Goal: Transaction & Acquisition: Purchase product/service

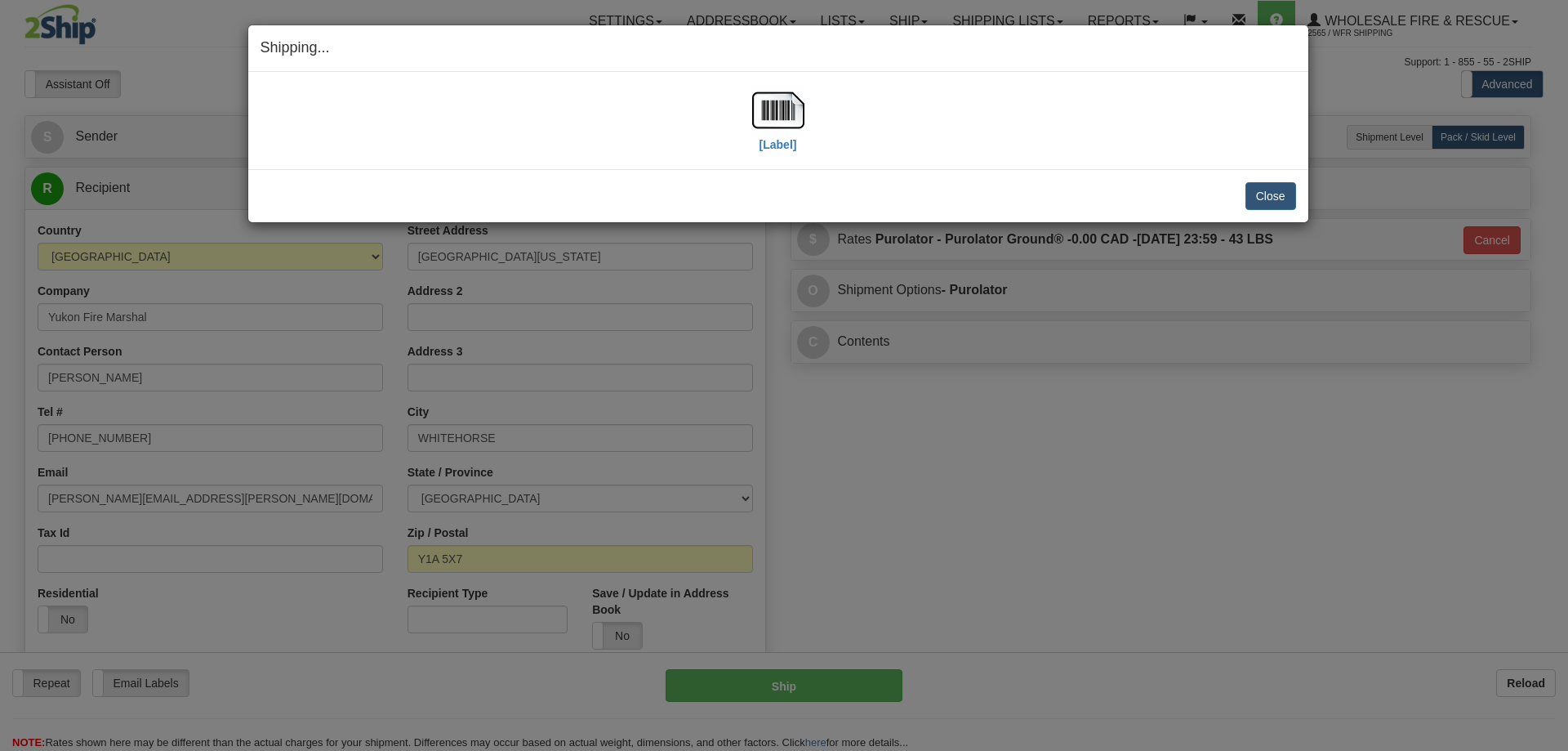
select select "2"
click at [1272, 193] on button "Close" at bounding box center [1271, 196] width 51 height 27
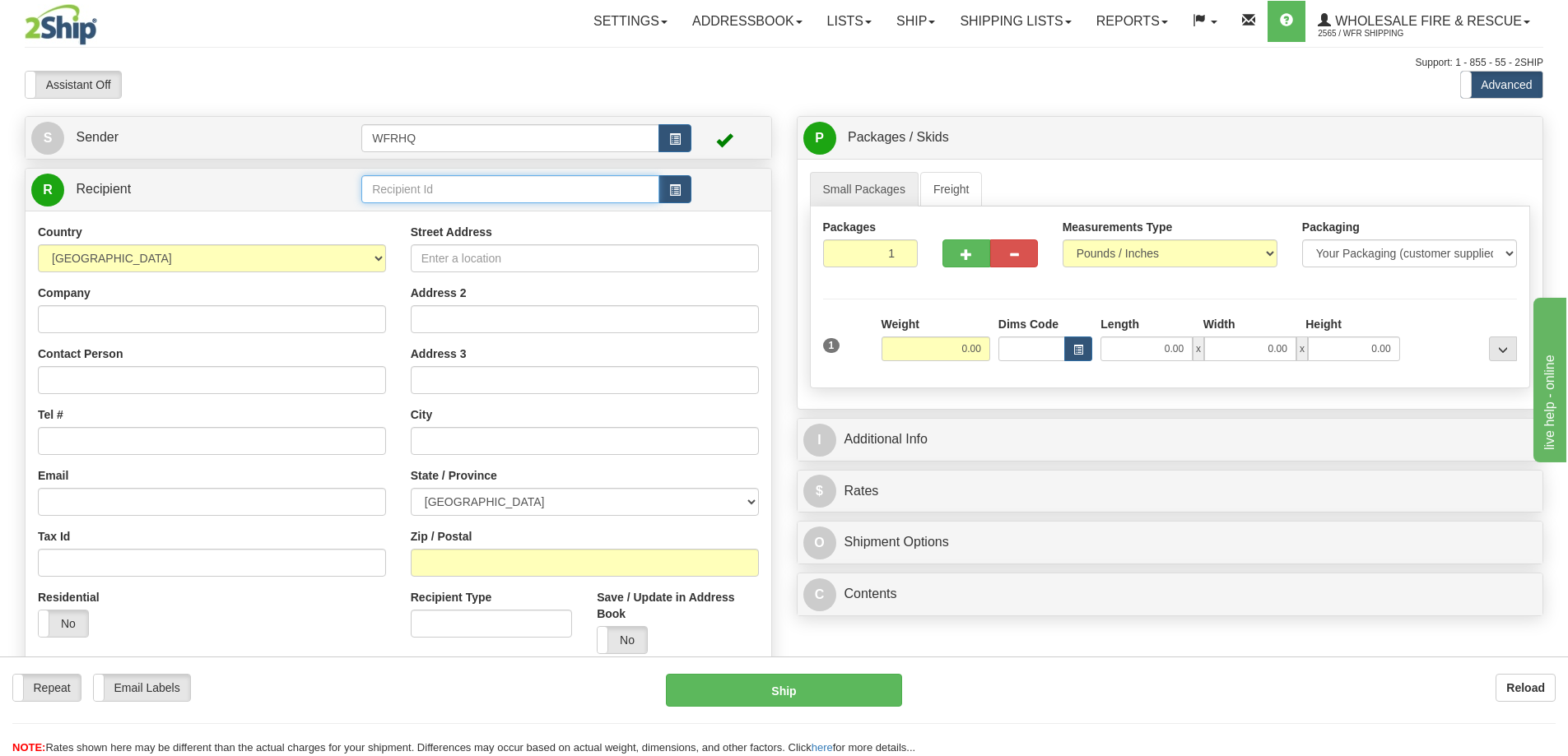
click at [409, 188] on input "text" at bounding box center [510, 189] width 298 height 28
type input "HORN3715"
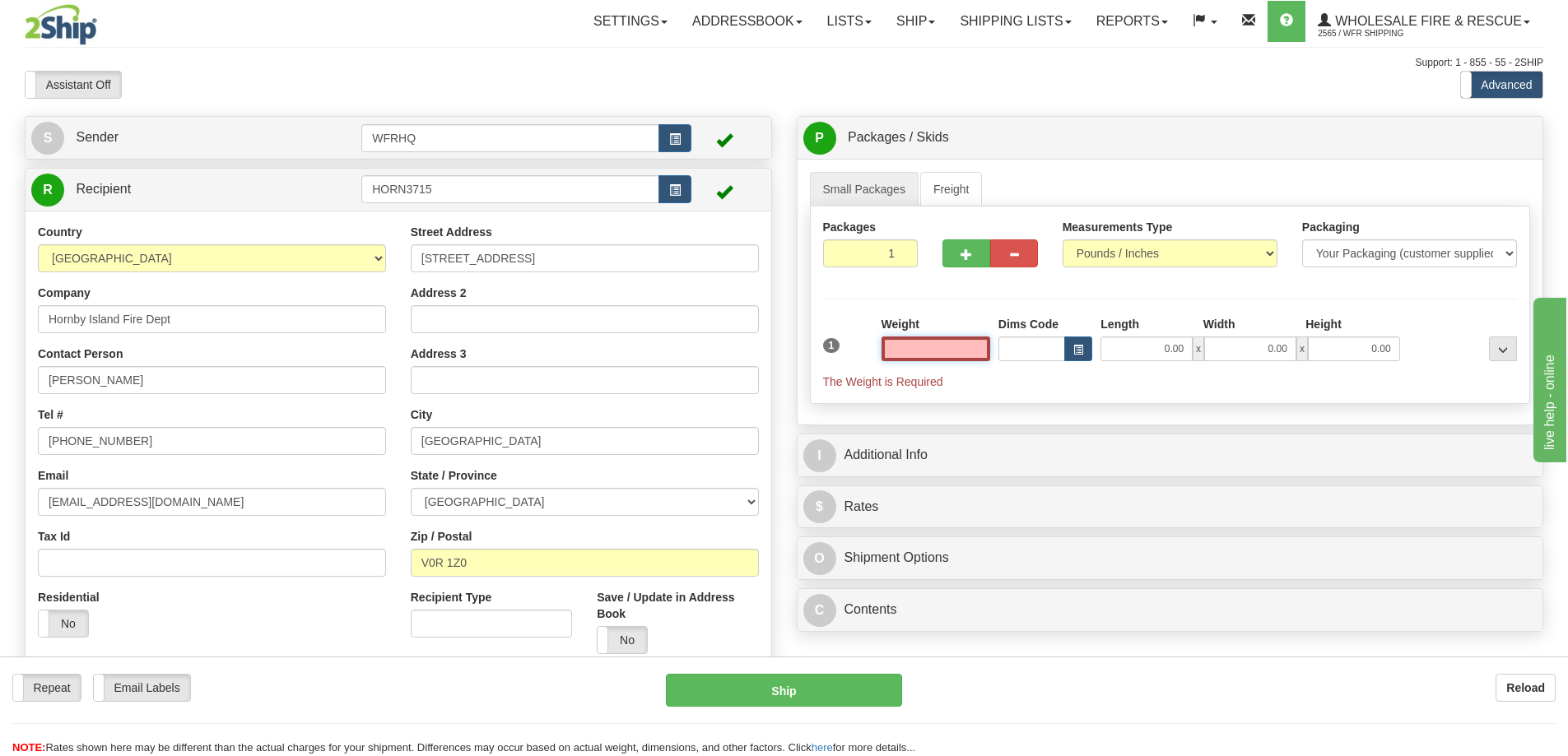
click at [948, 340] on input "text" at bounding box center [936, 348] width 108 height 25
type input "0.00"
click at [884, 303] on div "Packages 1 1 Measurements Type" at bounding box center [1170, 305] width 721 height 197
click at [916, 348] on input "0.00" at bounding box center [936, 348] width 108 height 25
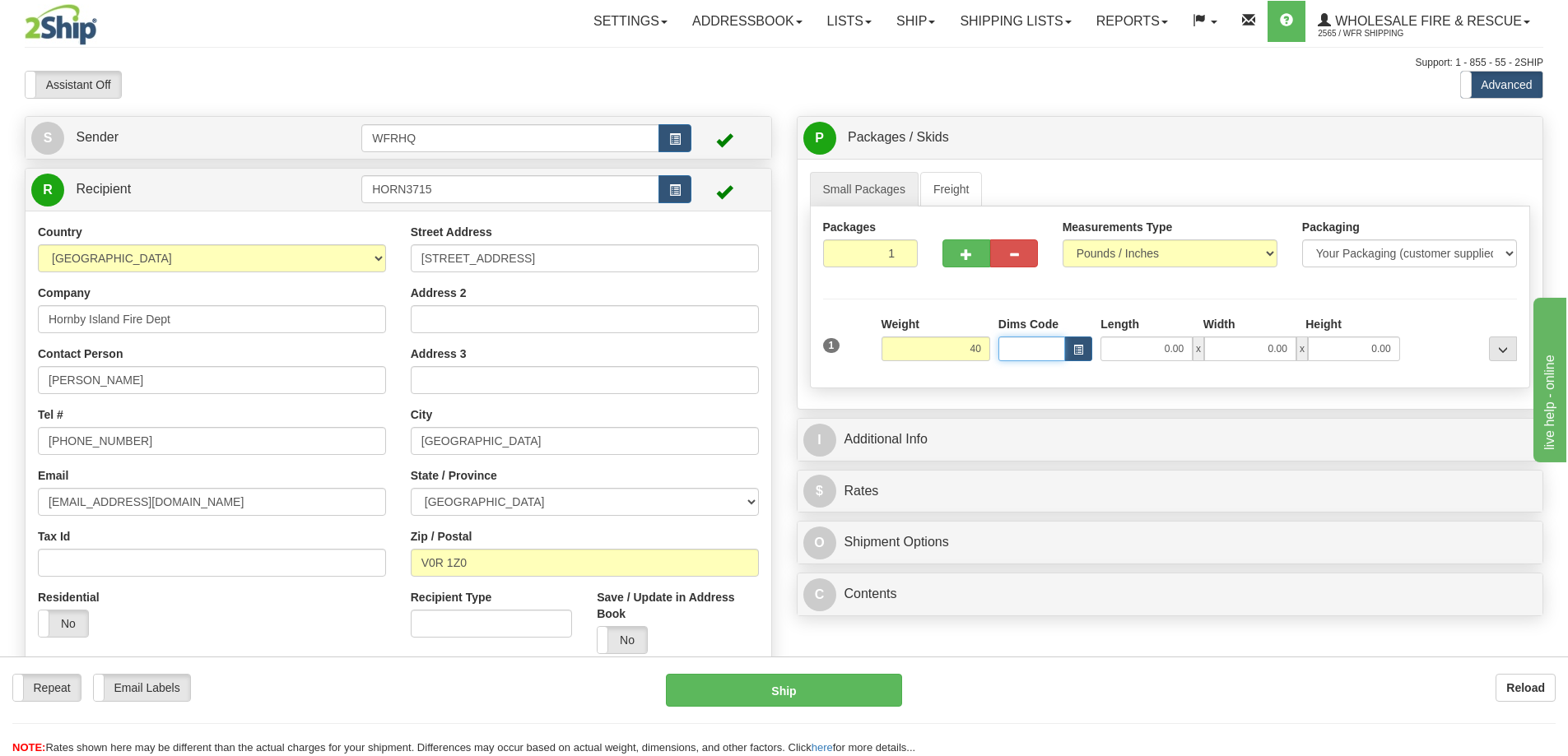
type input "40.00"
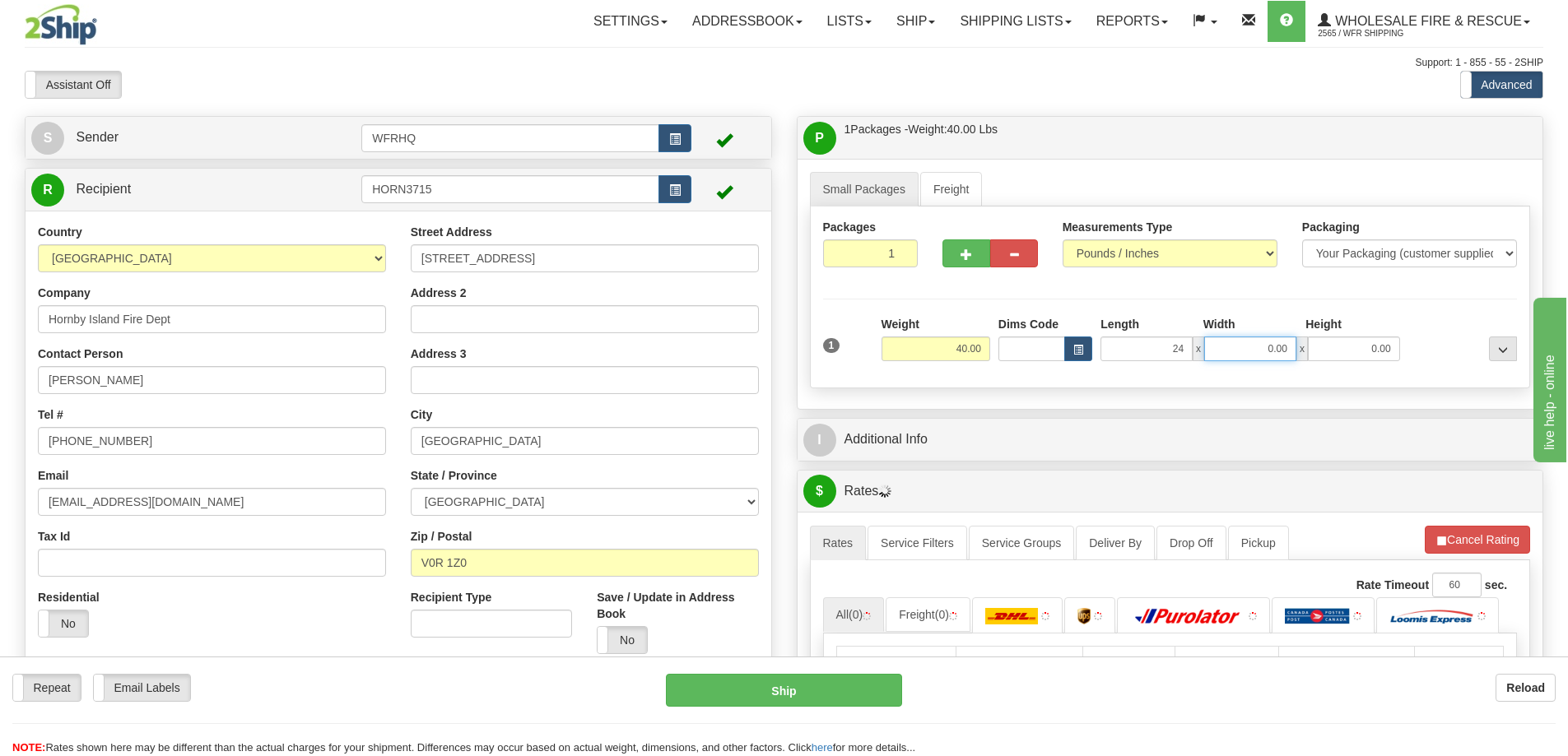
type input "24.00"
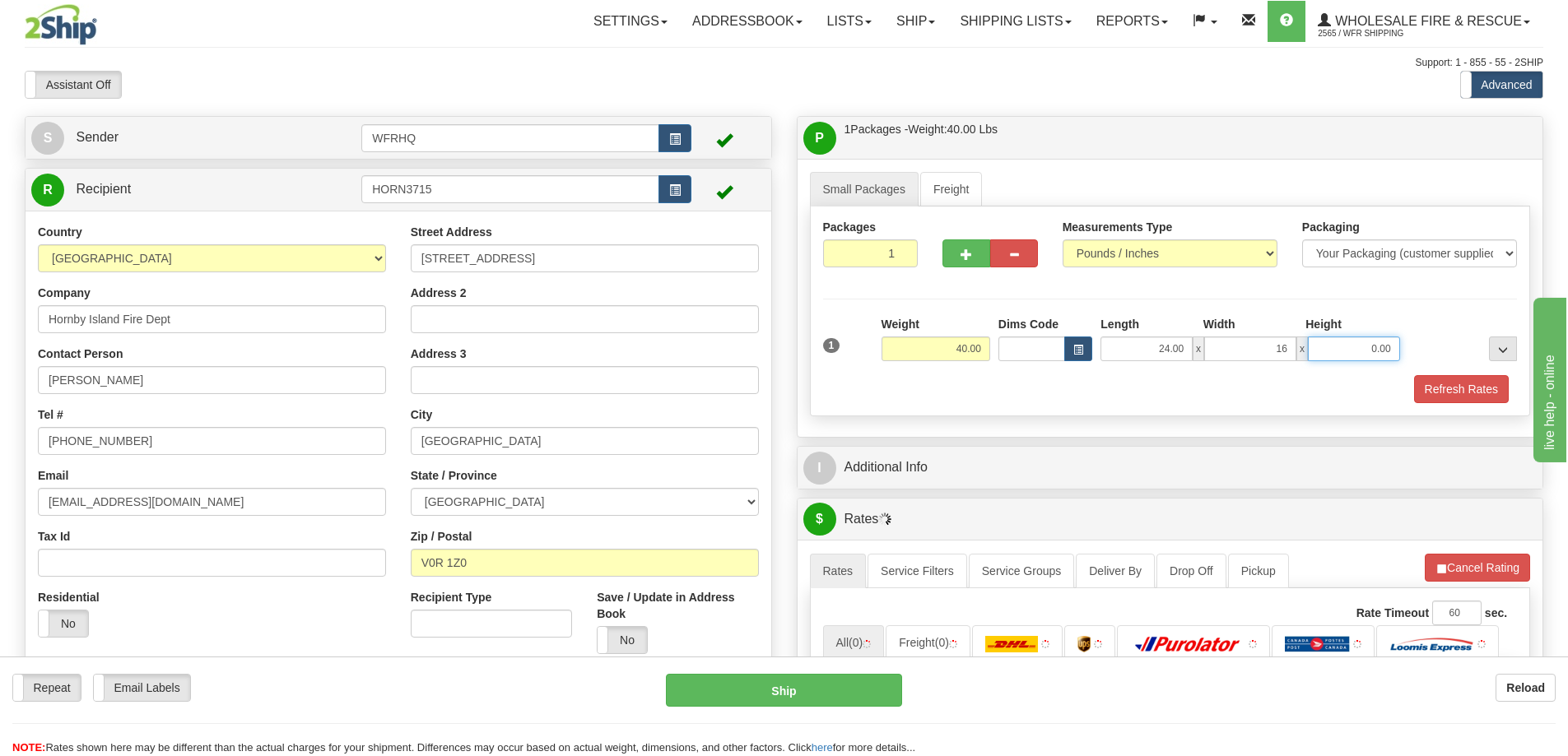
type input "16.00"
type input "14.00"
click at [1466, 387] on button "Refresh Rates" at bounding box center [1460, 389] width 95 height 28
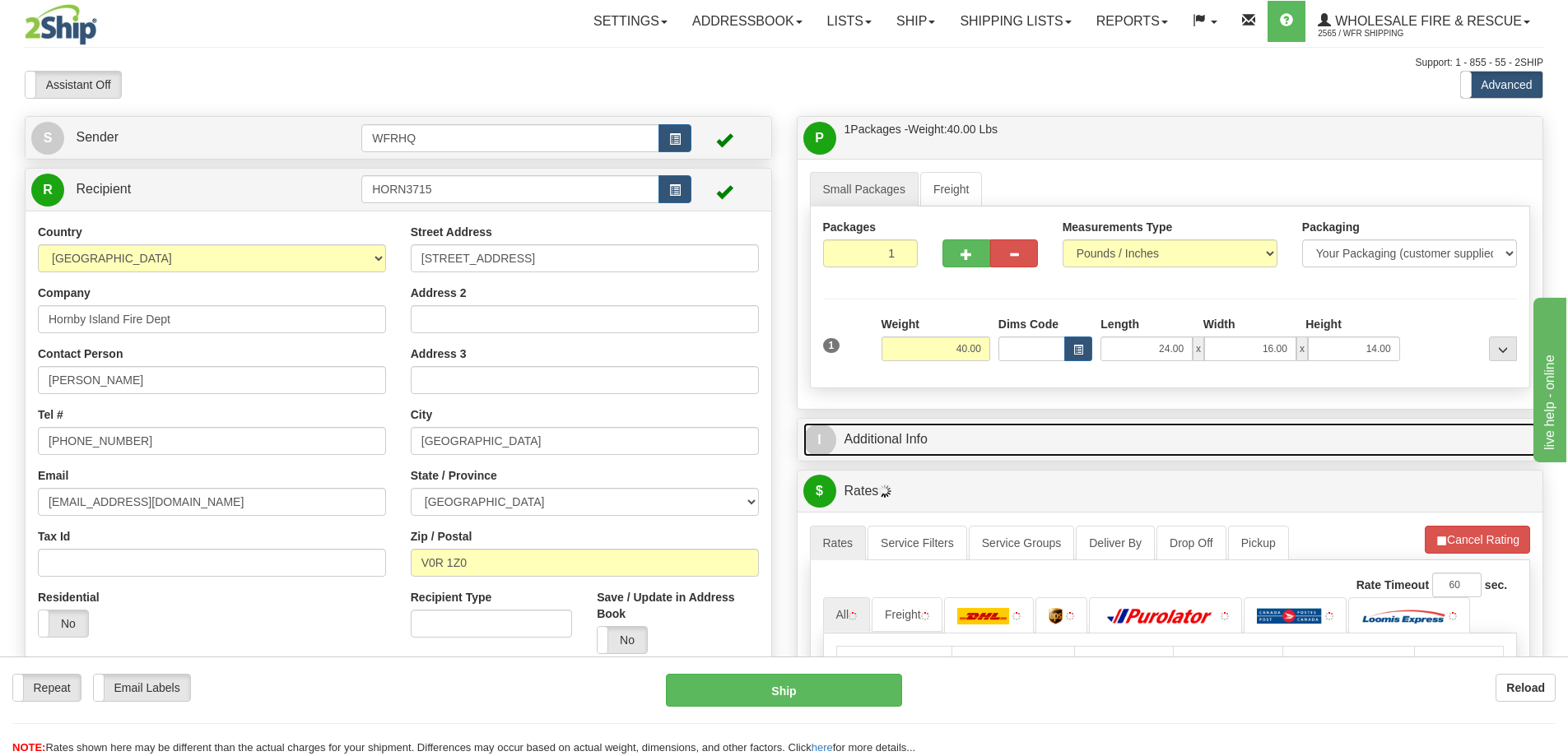
click at [1200, 452] on link "I Additional Info" at bounding box center [1170, 439] width 734 height 34
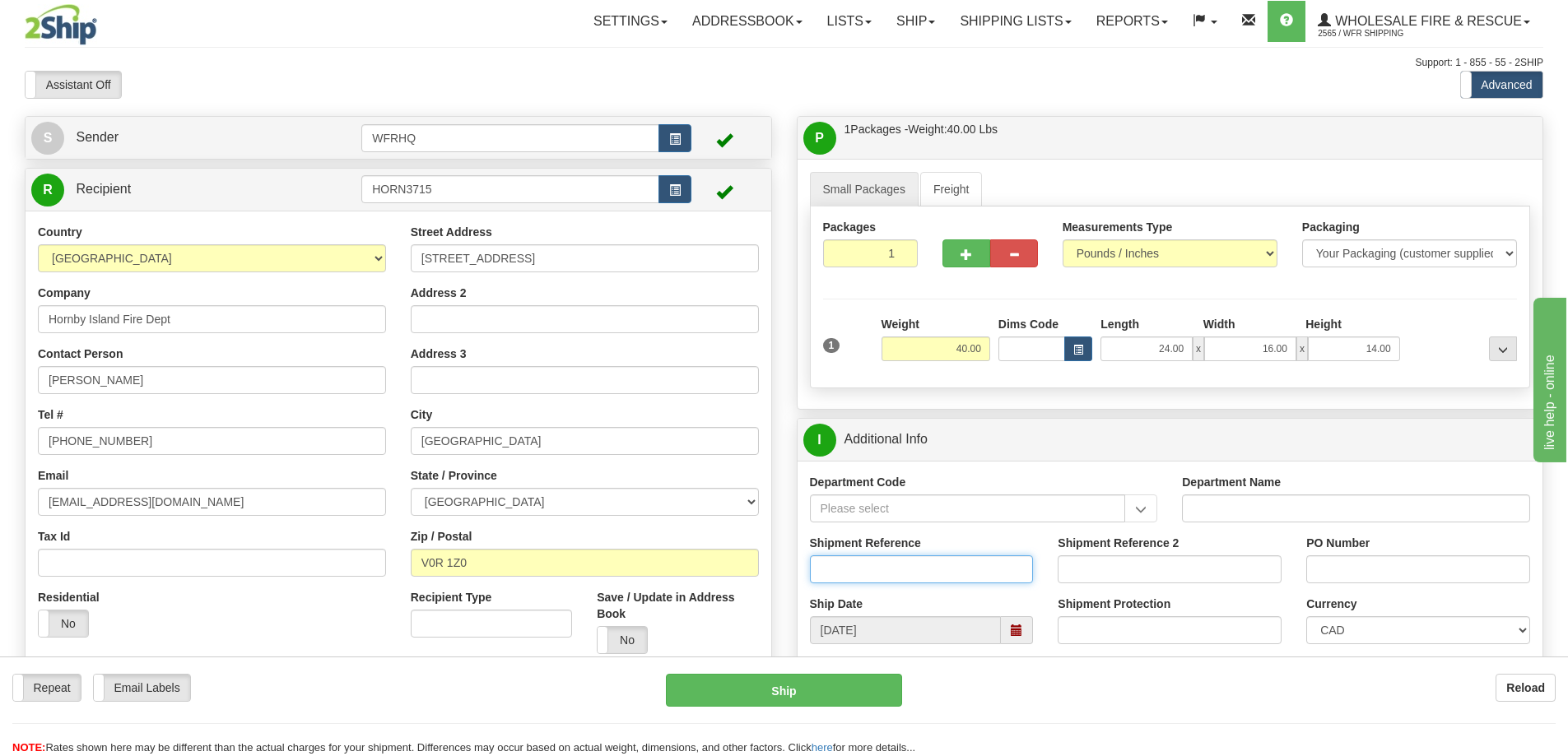
click at [923, 578] on input "Shipment Reference" at bounding box center [922, 569] width 224 height 28
type input "S46427-30701, S45894-30293"
click at [1374, 565] on input "PO Number" at bounding box center [1418, 569] width 224 height 28
type input "deployment"
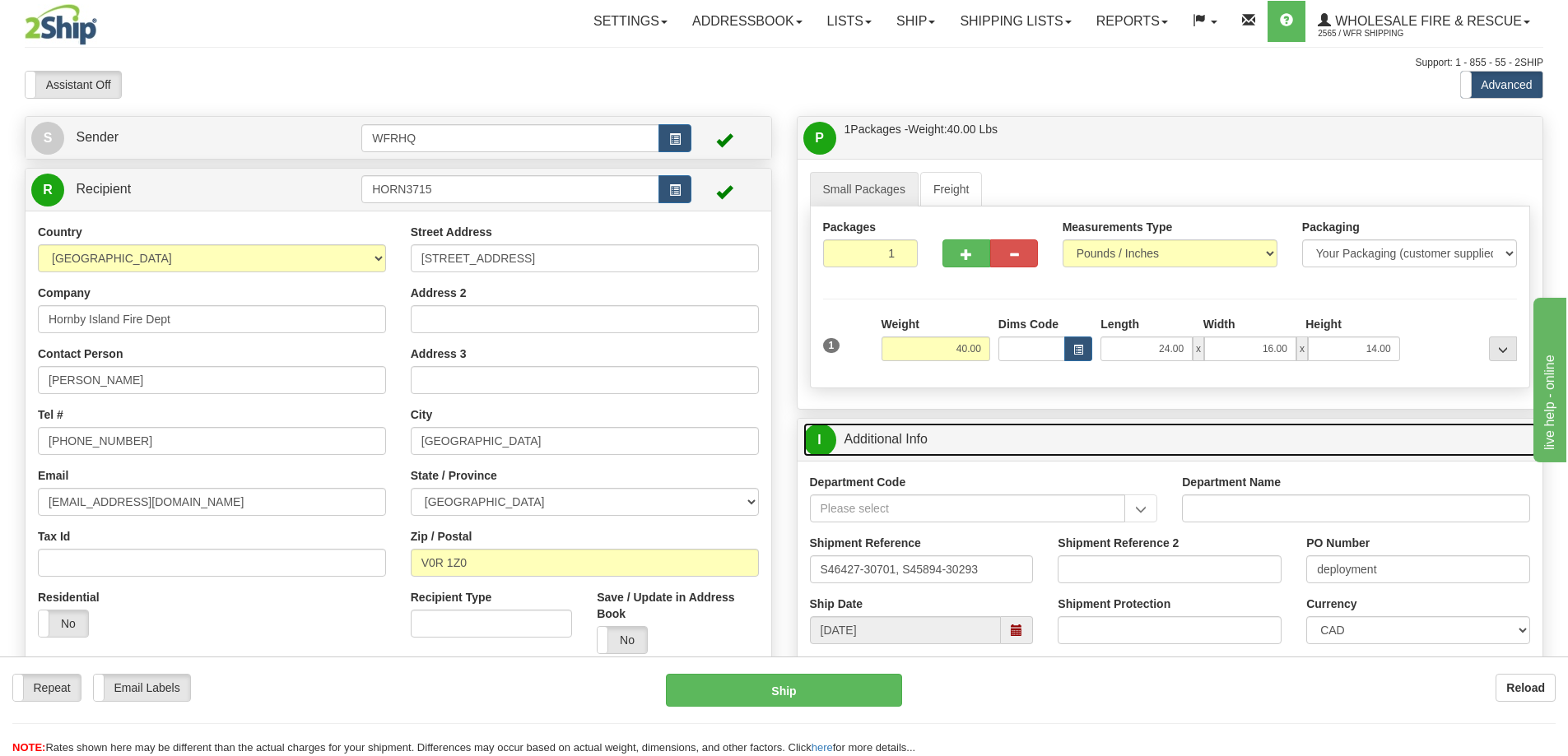
click at [1186, 433] on link "I Additional Info" at bounding box center [1170, 439] width 734 height 34
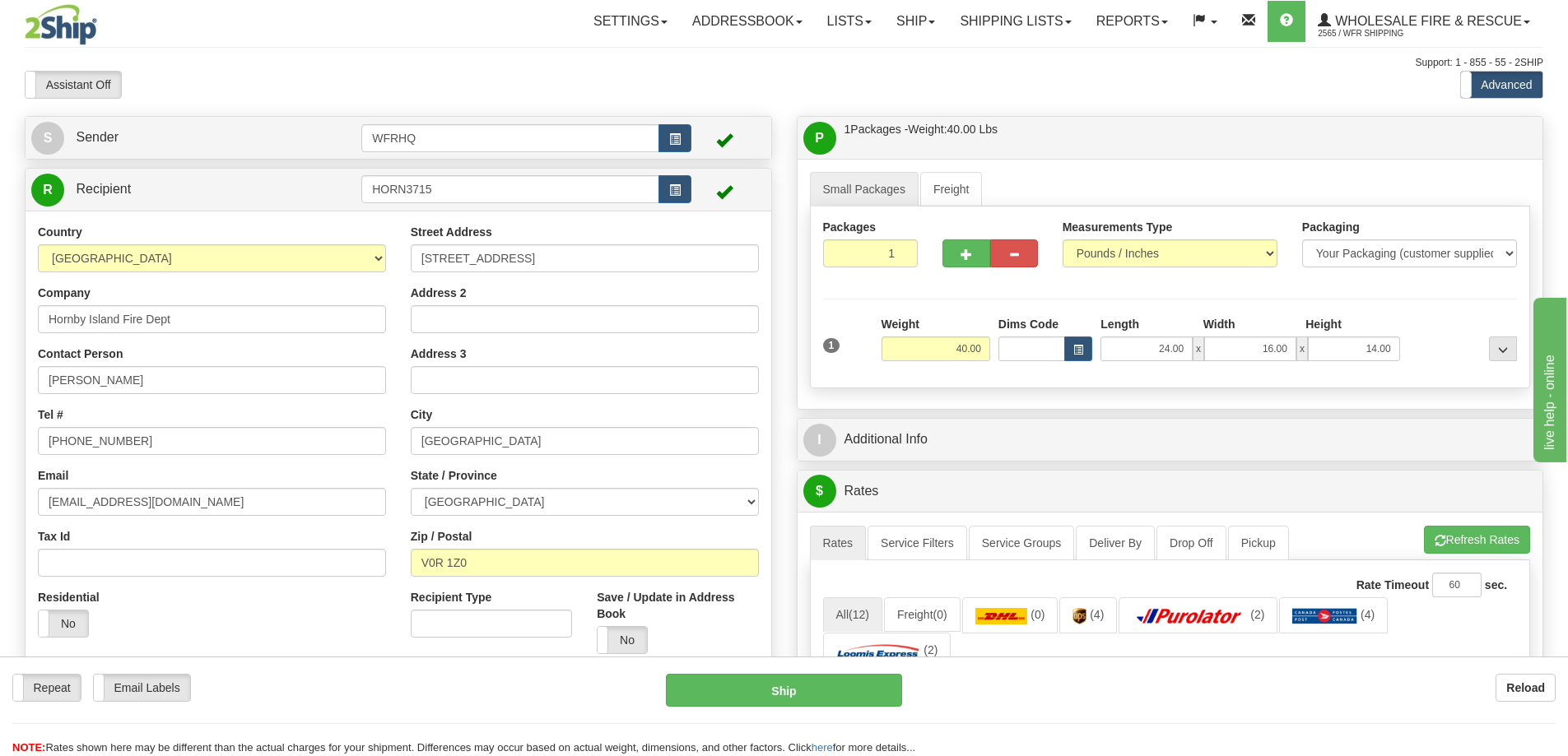
click at [1048, 118] on div "P Packages / Skids 1 Packages - Weight: 40.00 Lbs 1 Skids - Weight: NaN Lbs Shi…" at bounding box center [1170, 138] width 745 height 42
click at [949, 259] on button "button" at bounding box center [966, 254] width 48 height 28
radio input "true"
type input "2"
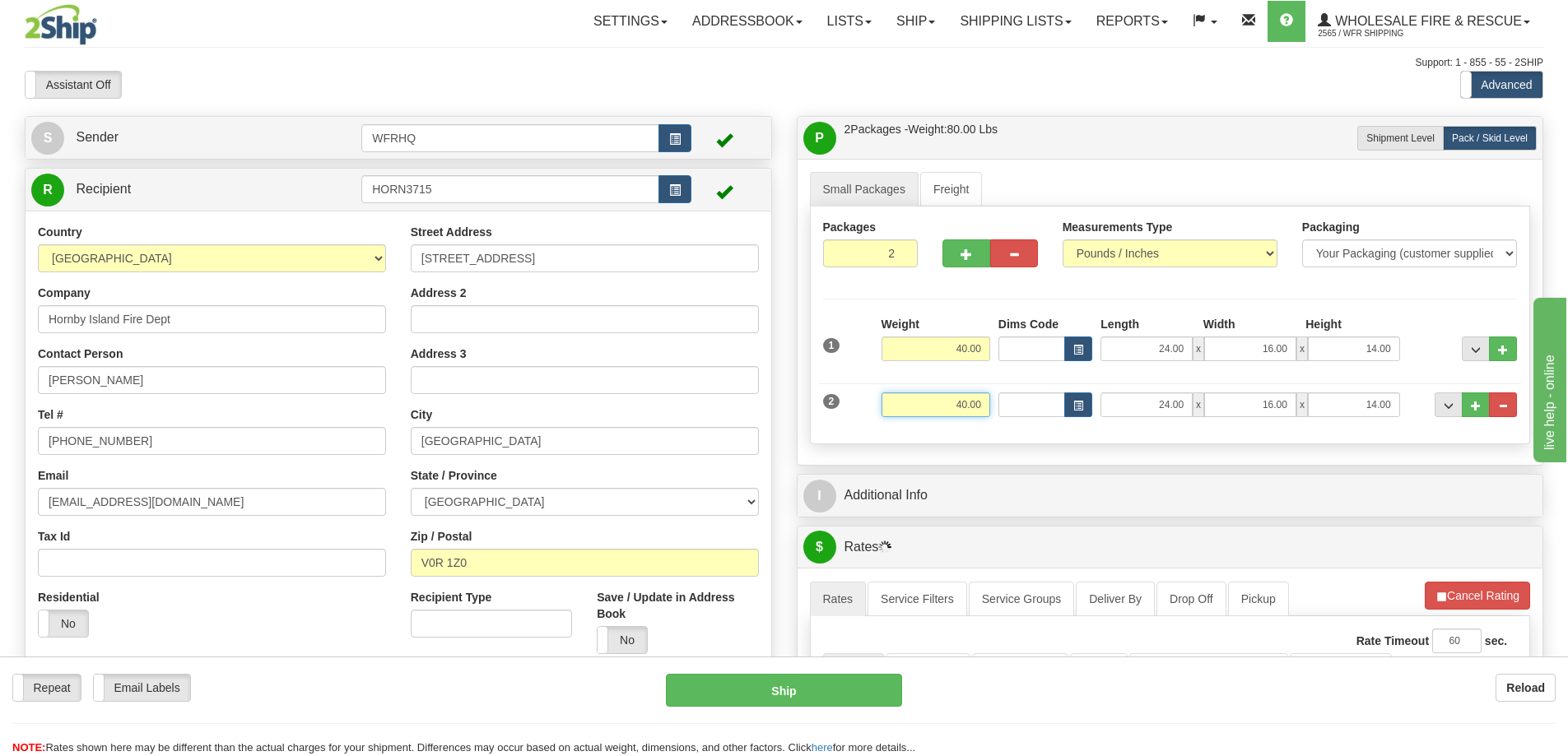
drag, startPoint x: 937, startPoint y: 410, endPoint x: 1099, endPoint y: 412, distance: 162.0
click at [1099, 412] on div "2 Weight 40.00 Dims Code Length Width Height" at bounding box center [1170, 402] width 703 height 55
type input "28.00"
type input "18.00"
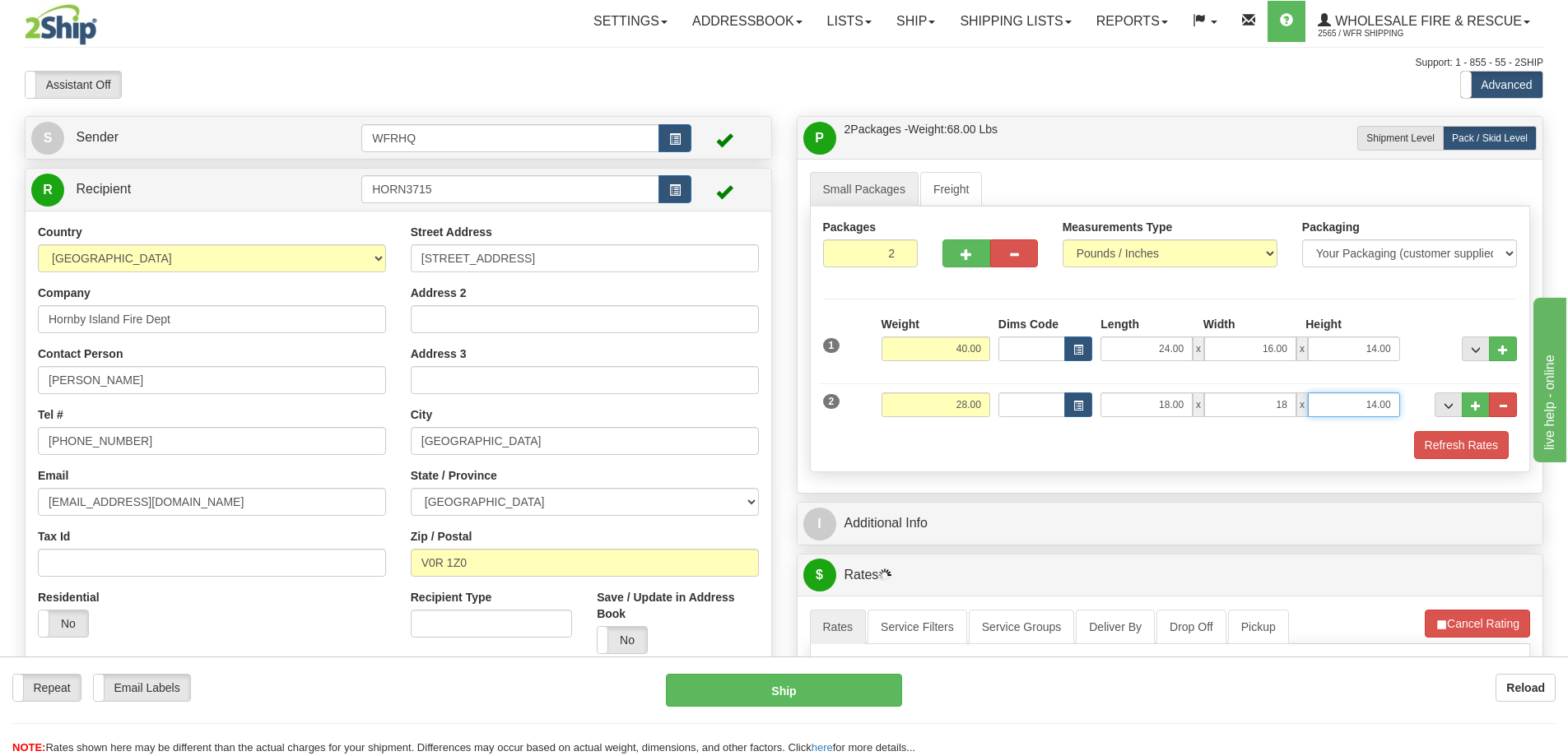
type input "18.00"
type input "8.00"
click at [1423, 445] on button "Refresh Rates" at bounding box center [1460, 445] width 95 height 28
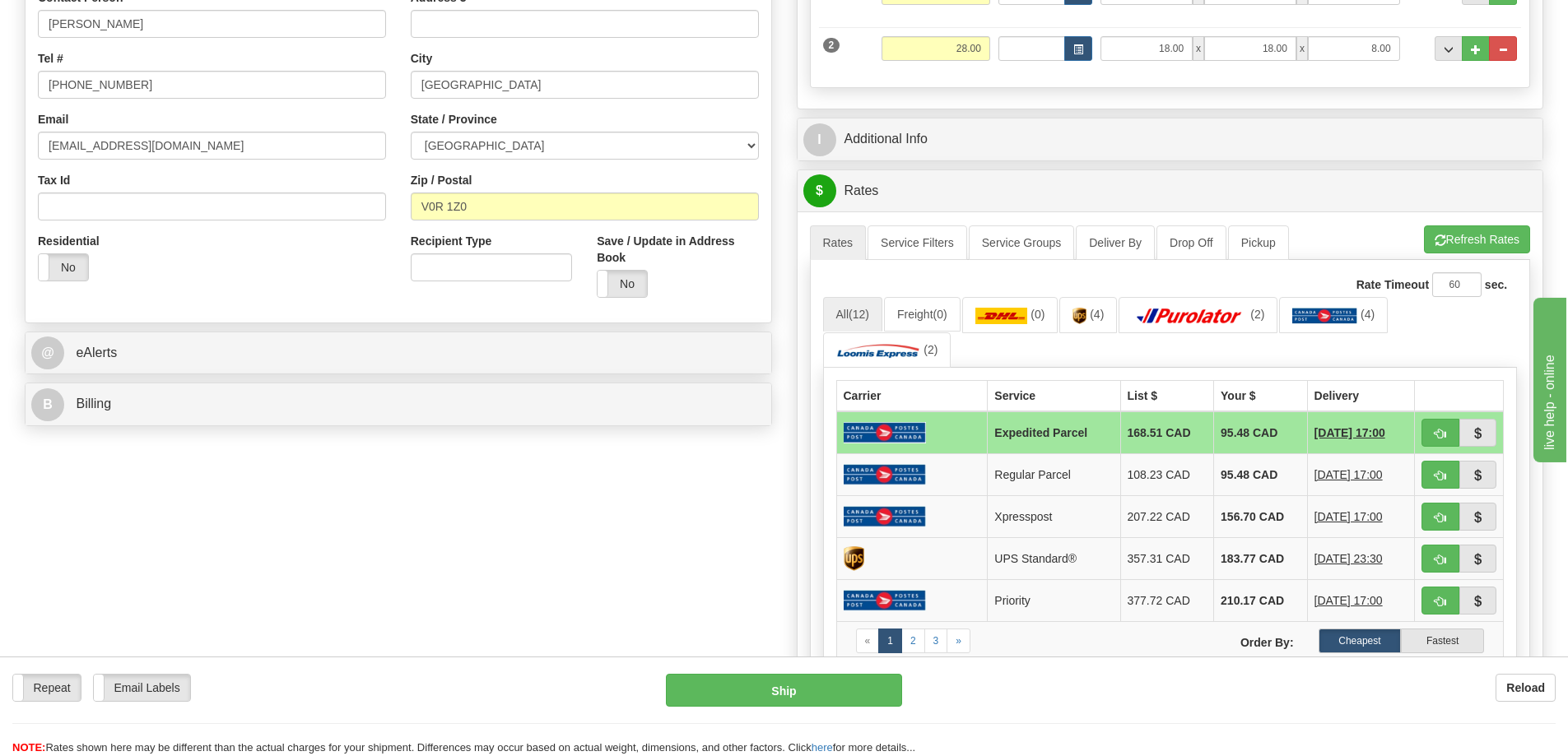
scroll to position [329, 0]
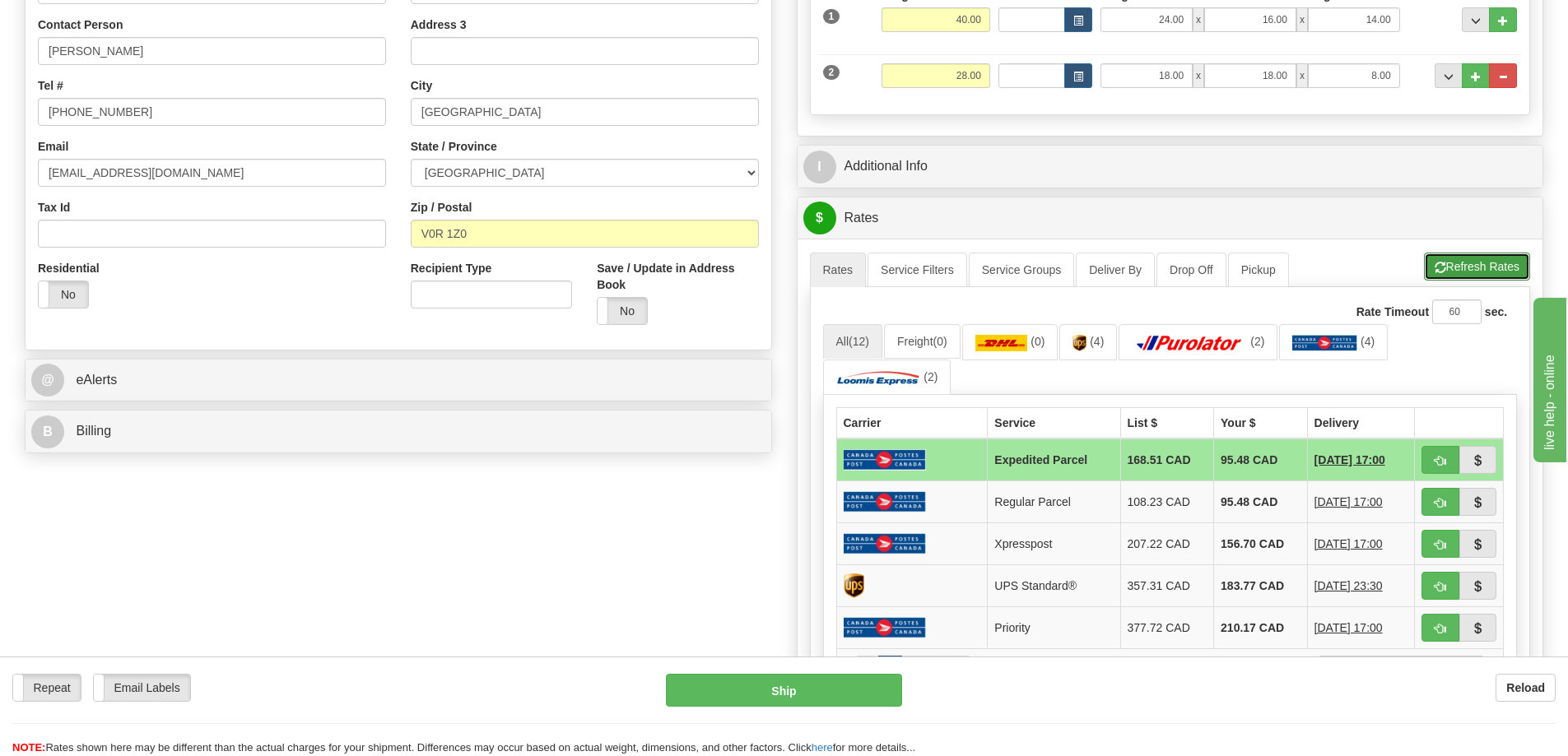
click at [1460, 275] on button "Refresh Rates" at bounding box center [1476, 266] width 106 height 28
click at [1440, 459] on span "button" at bounding box center [1440, 461] width 12 height 11
type input "DOM.EP"
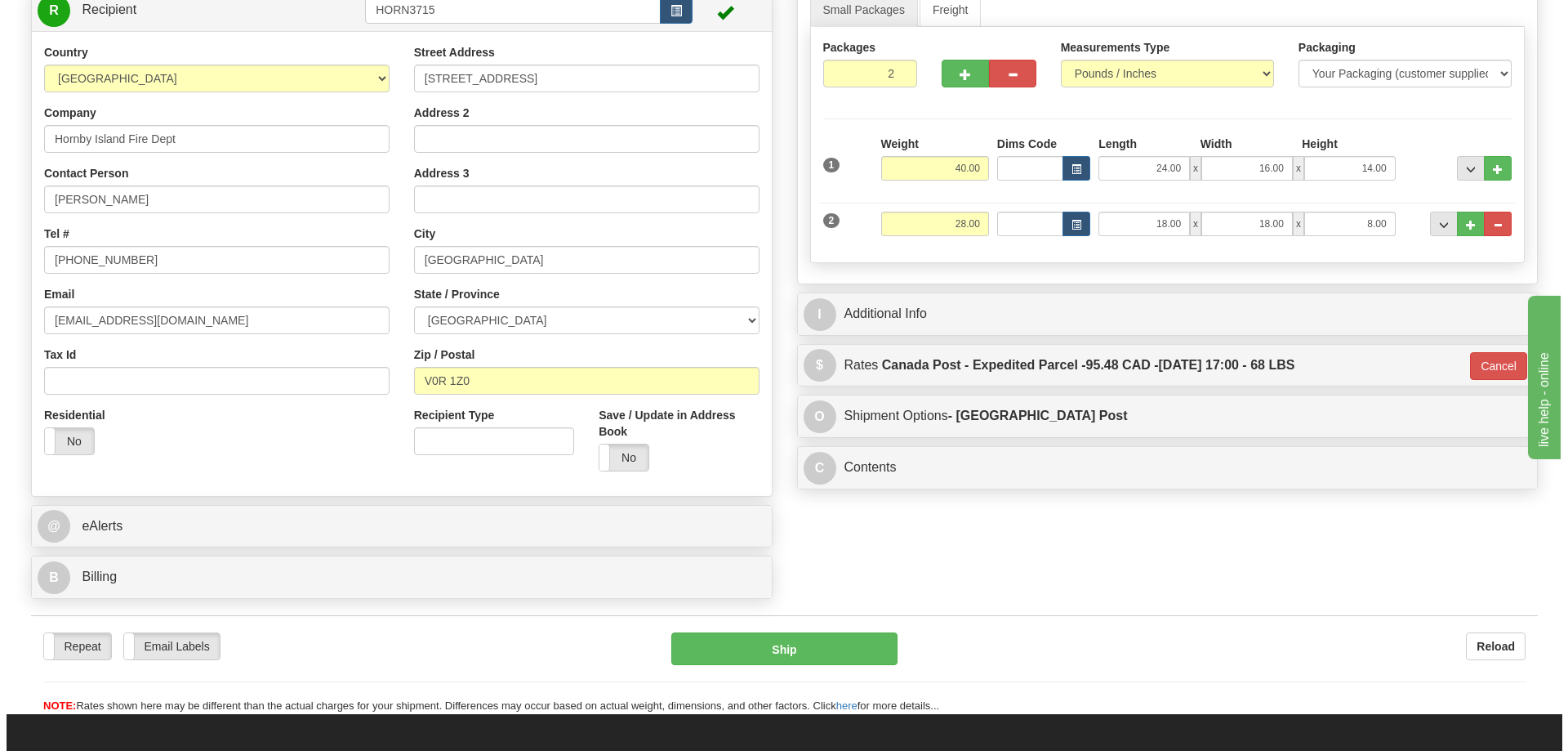
scroll to position [0, 0]
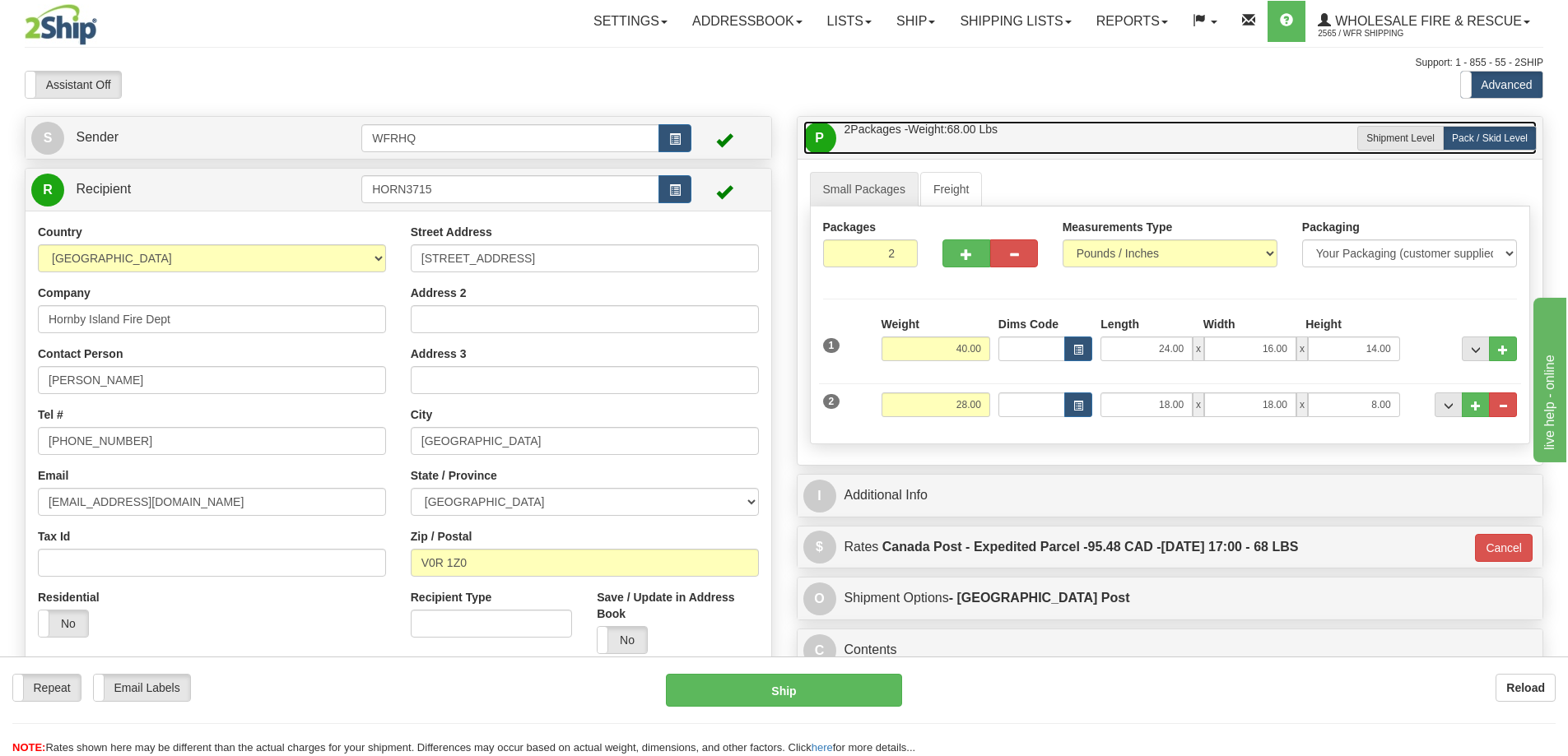
click at [1090, 141] on link "P Packages / Skids 2 Packages - Weight: 68.00 Lbs 1 Skids - Weight: 0.00 Lbs" at bounding box center [1170, 138] width 734 height 34
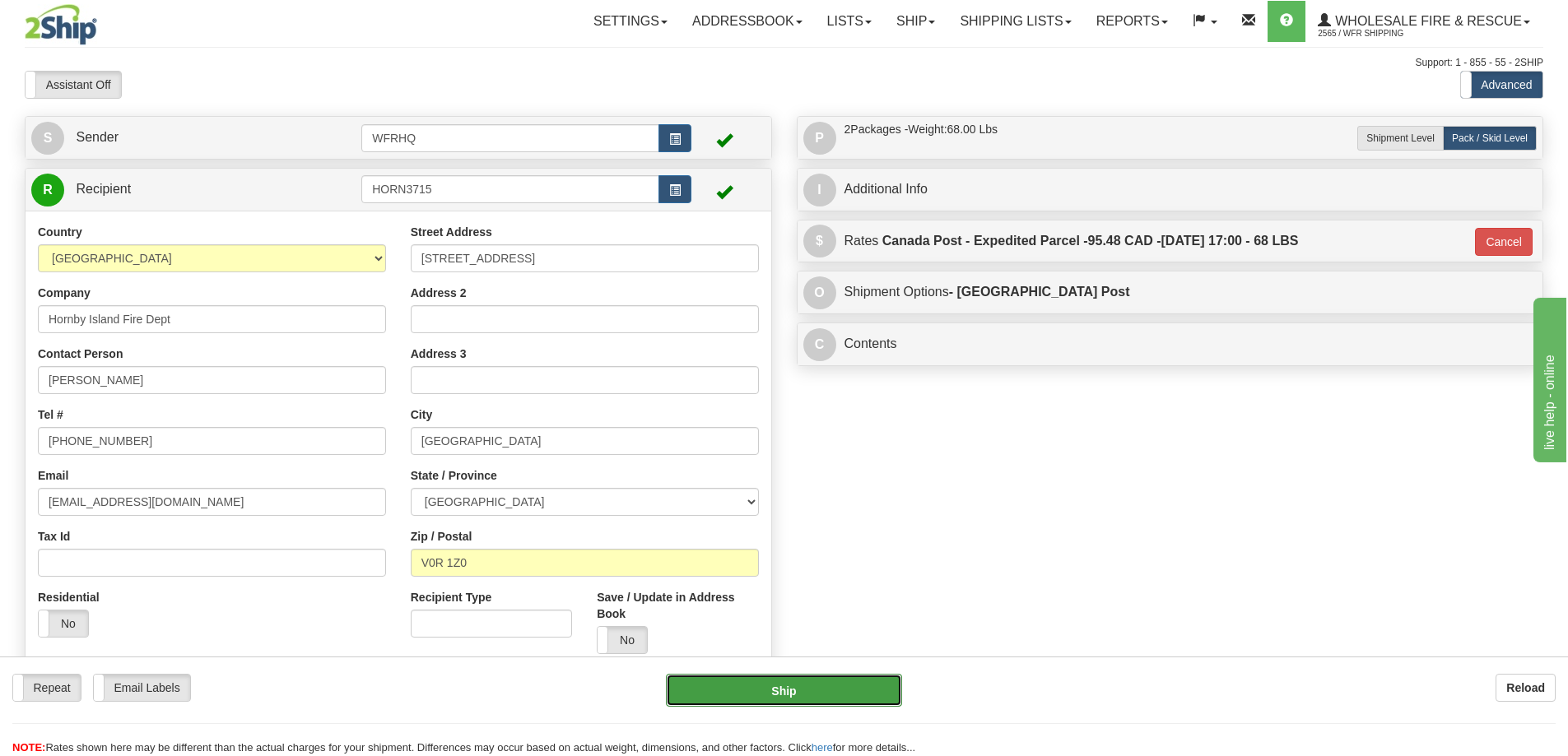
click at [843, 684] on button "Ship" at bounding box center [783, 690] width 236 height 33
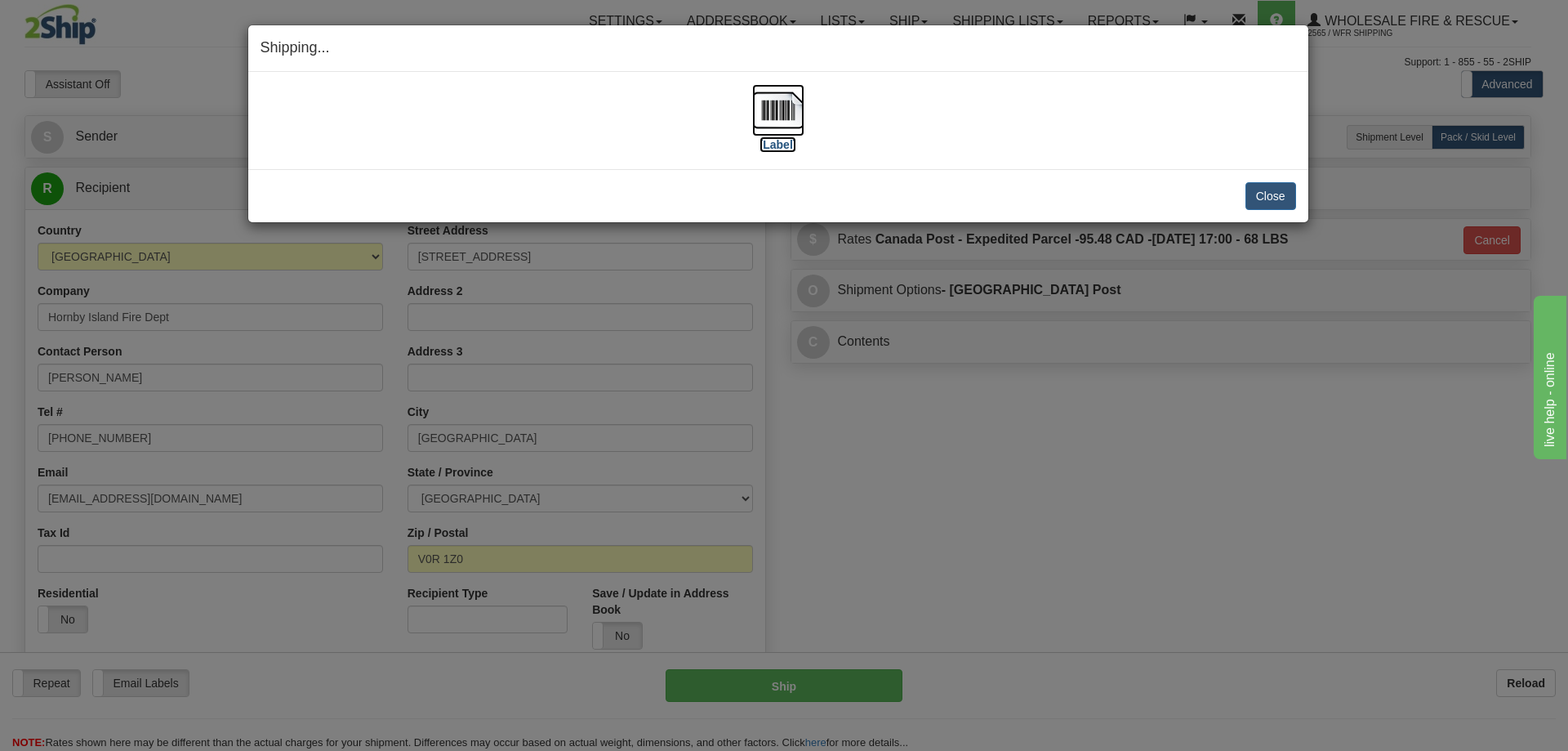
click at [785, 111] on img at bounding box center [778, 110] width 52 height 52
click at [1264, 195] on button "Close" at bounding box center [1271, 196] width 51 height 27
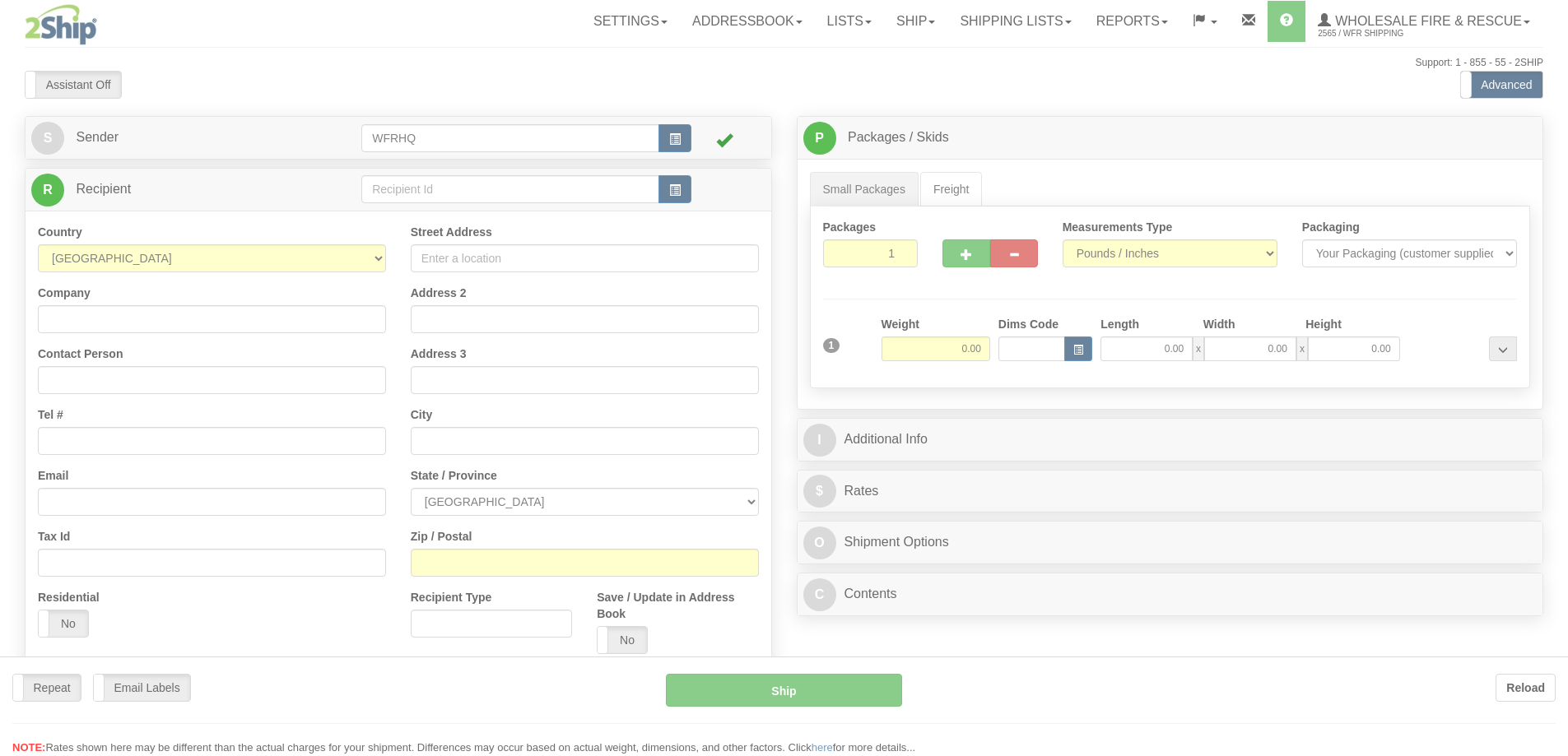
click at [1008, 19] on div at bounding box center [784, 378] width 1568 height 756
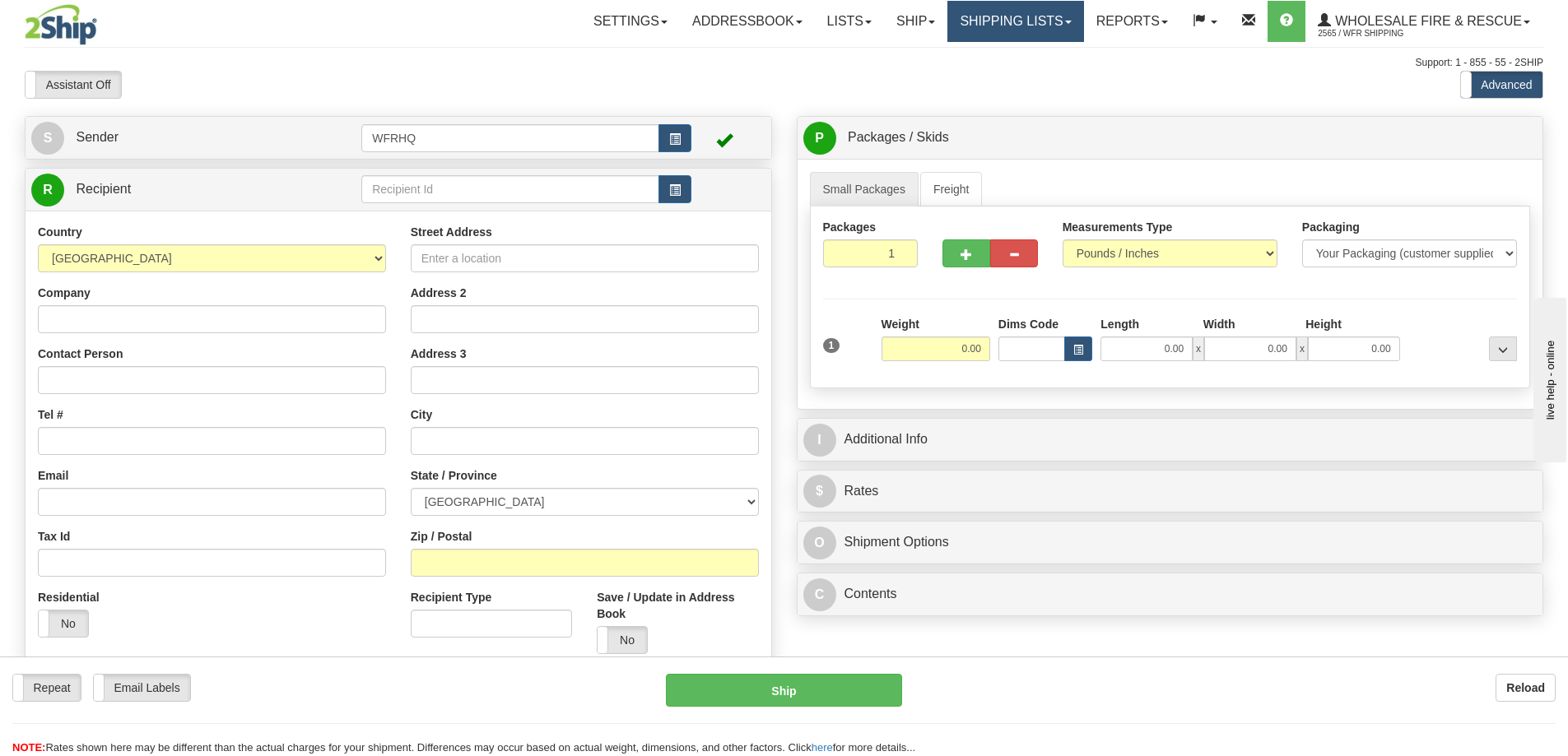
click at [1008, 19] on link "Shipping lists" at bounding box center [1016, 21] width 136 height 41
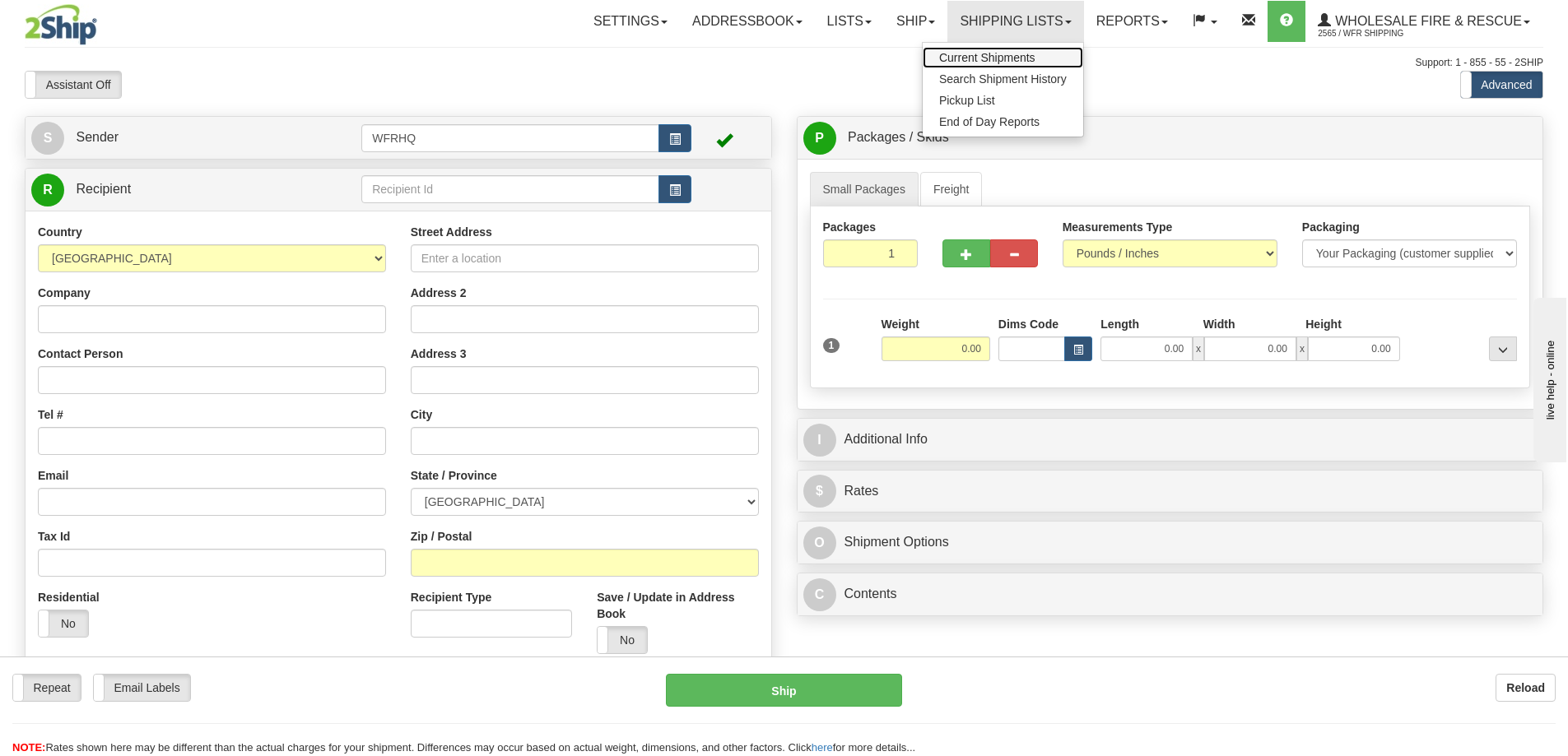
click at [986, 64] on link "Current Shipments" at bounding box center [1003, 57] width 161 height 21
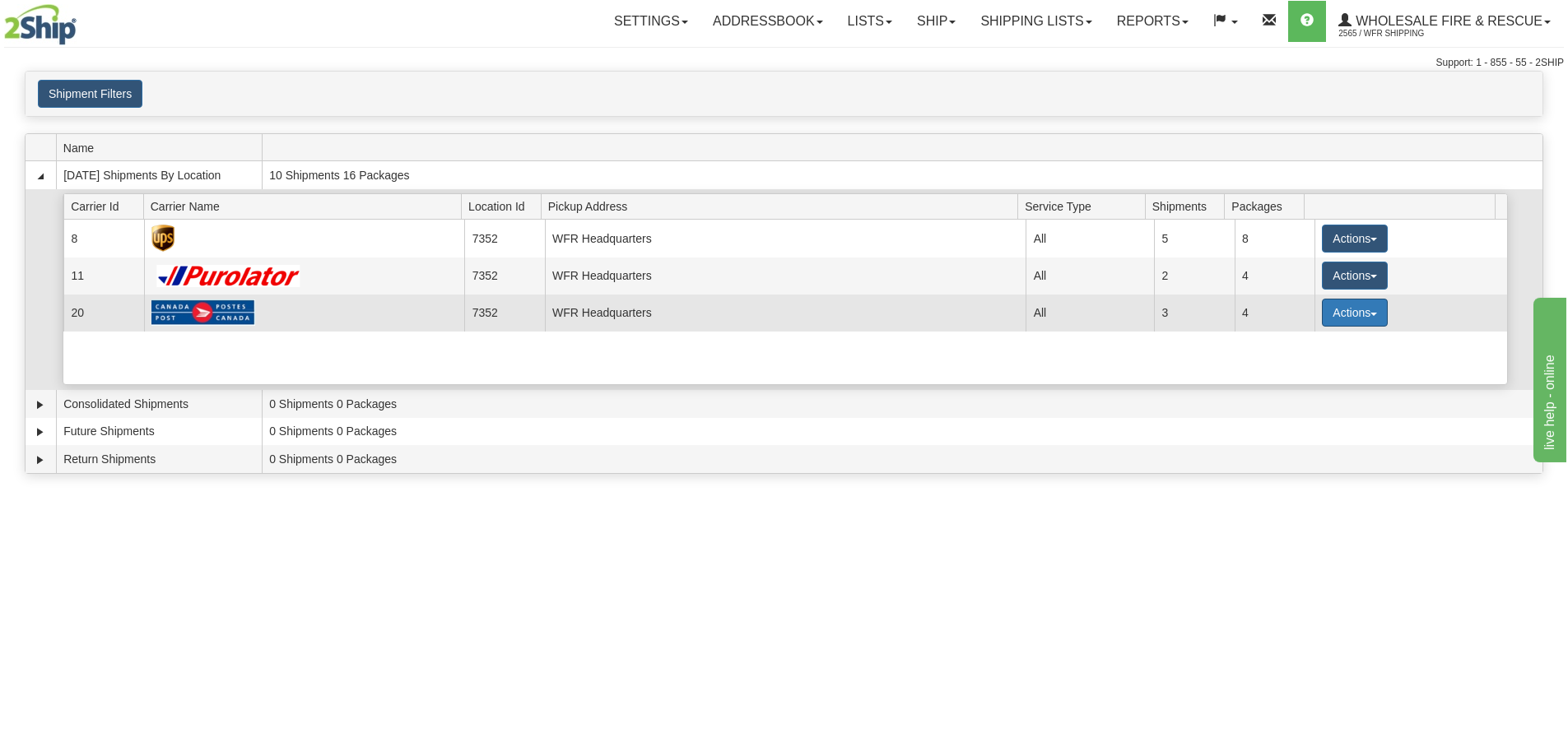
click at [1371, 315] on button "Actions" at bounding box center [1355, 312] width 66 height 28
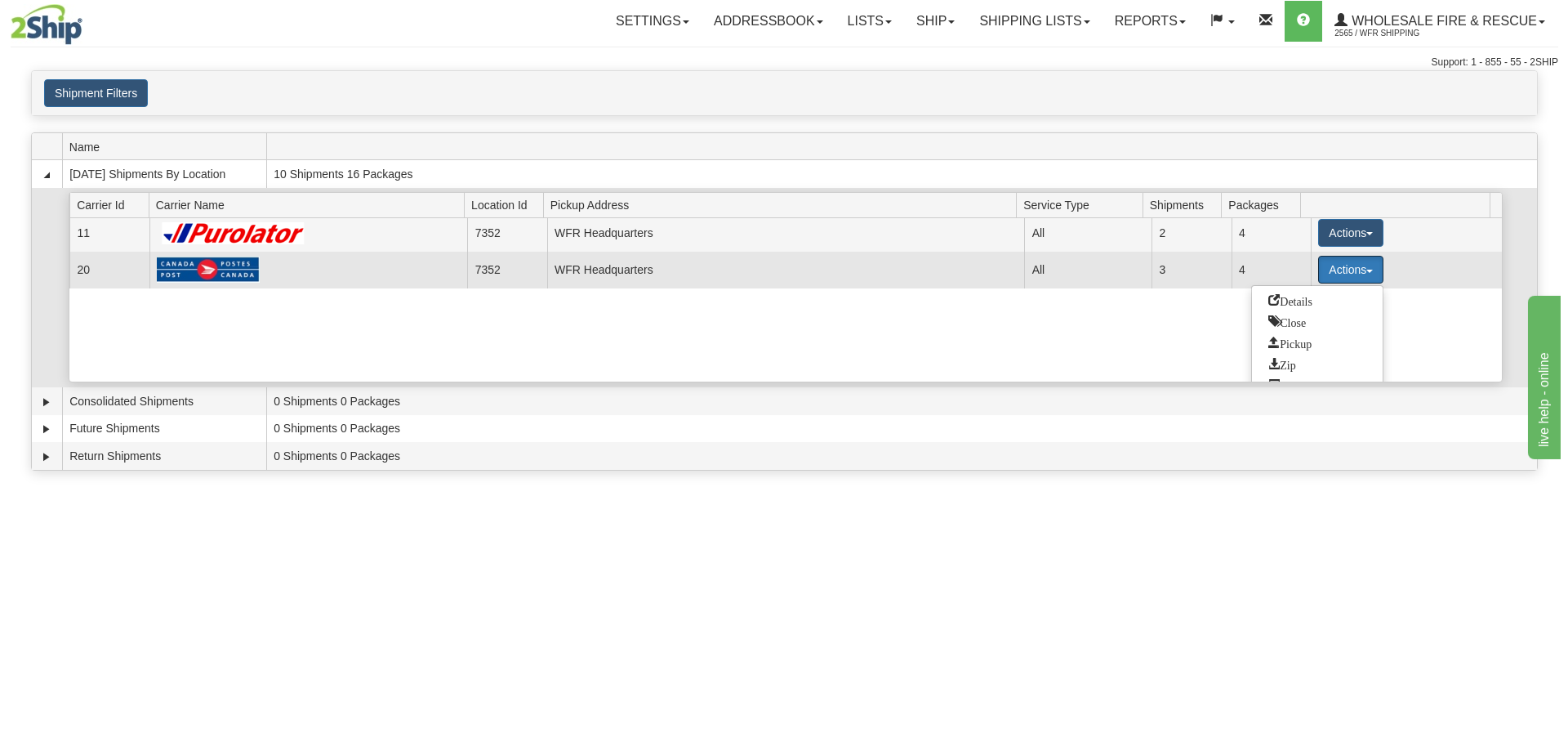
scroll to position [60, 0]
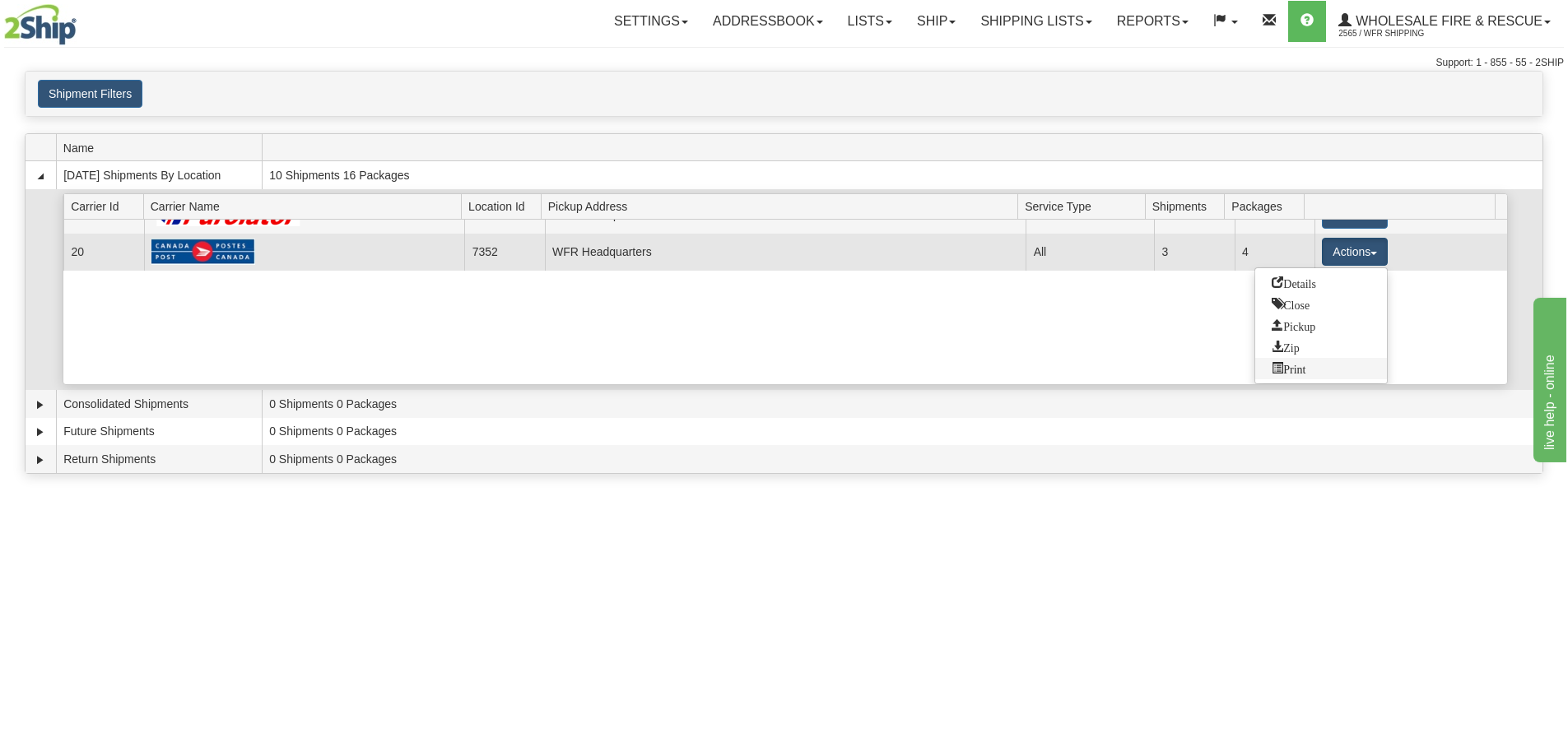
click at [1305, 367] on span "Print" at bounding box center [1288, 367] width 34 height 12
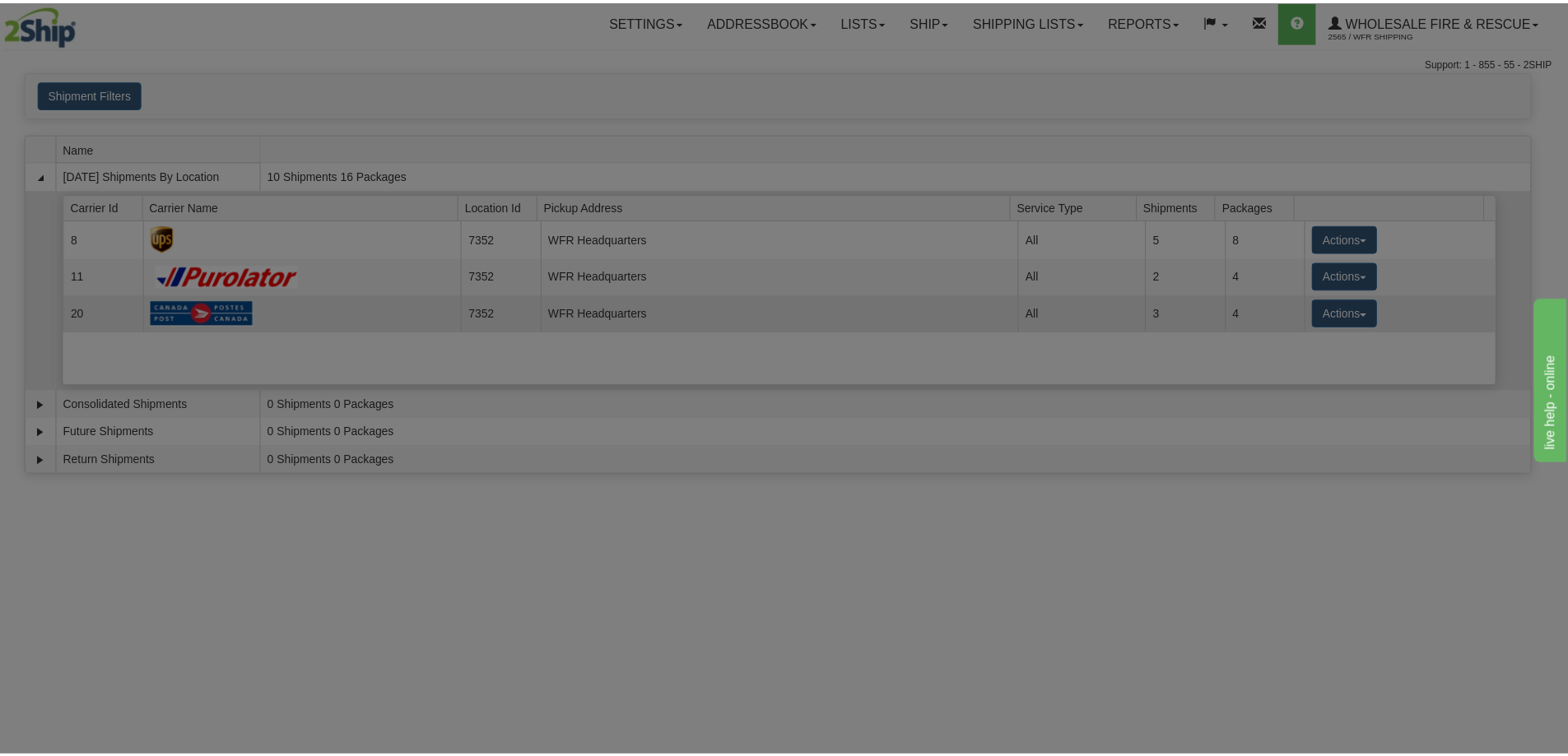
scroll to position [0, 0]
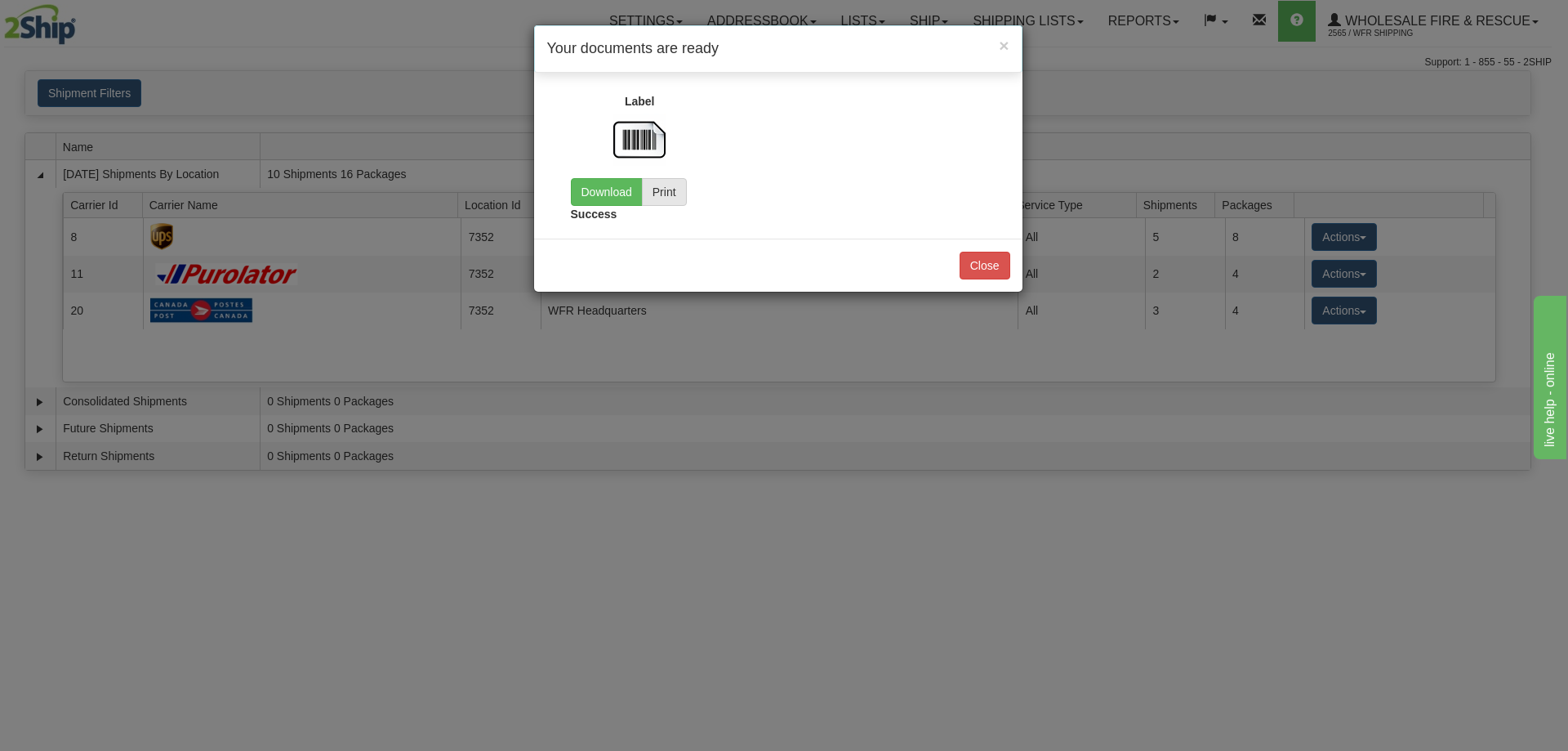
click at [649, 149] on img at bounding box center [639, 139] width 52 height 52
click at [666, 199] on button "Print" at bounding box center [664, 192] width 45 height 27
click at [600, 191] on link "Download" at bounding box center [607, 192] width 72 height 27
click at [1001, 48] on span "×" at bounding box center [1003, 45] width 10 height 19
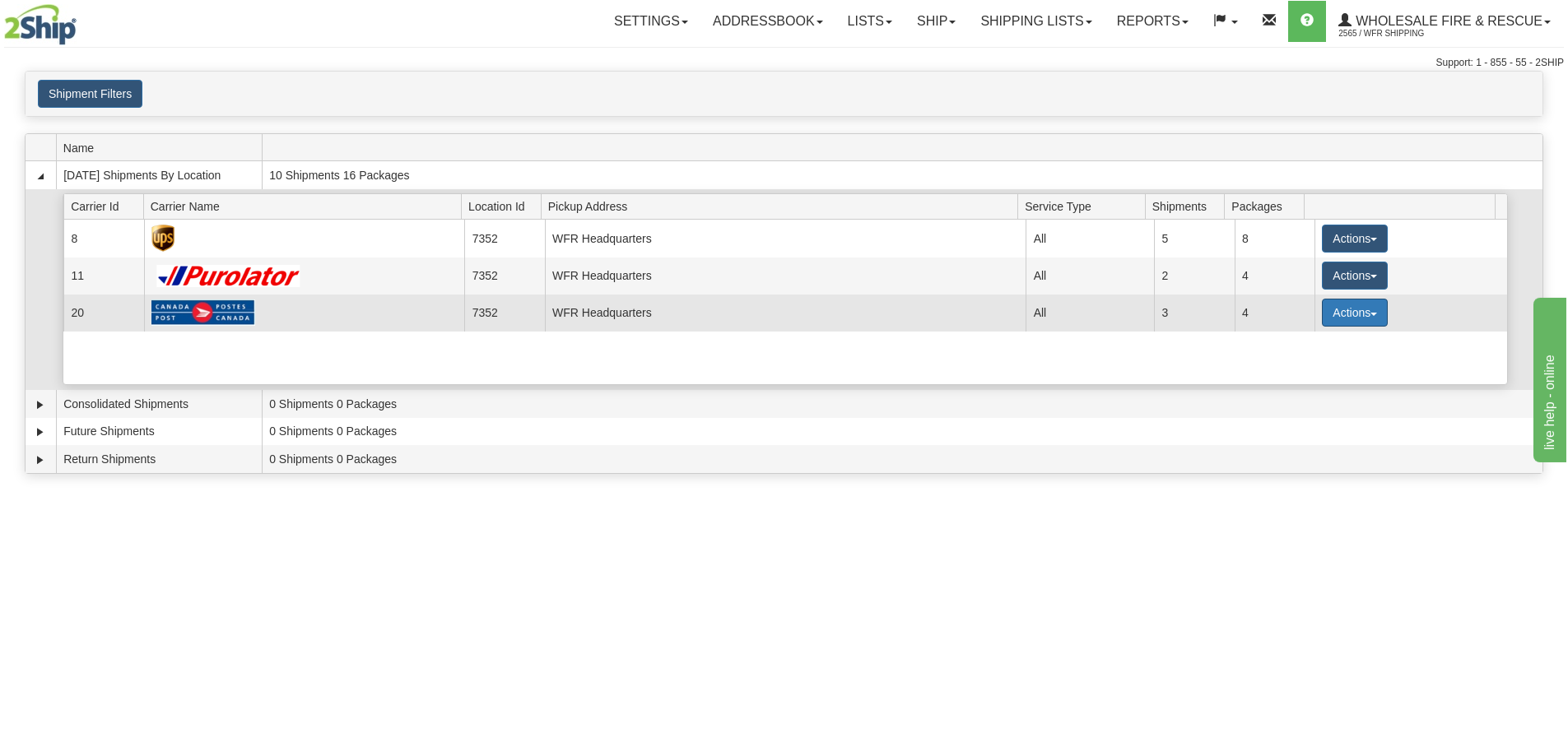
click at [1371, 310] on button "Actions" at bounding box center [1355, 312] width 66 height 28
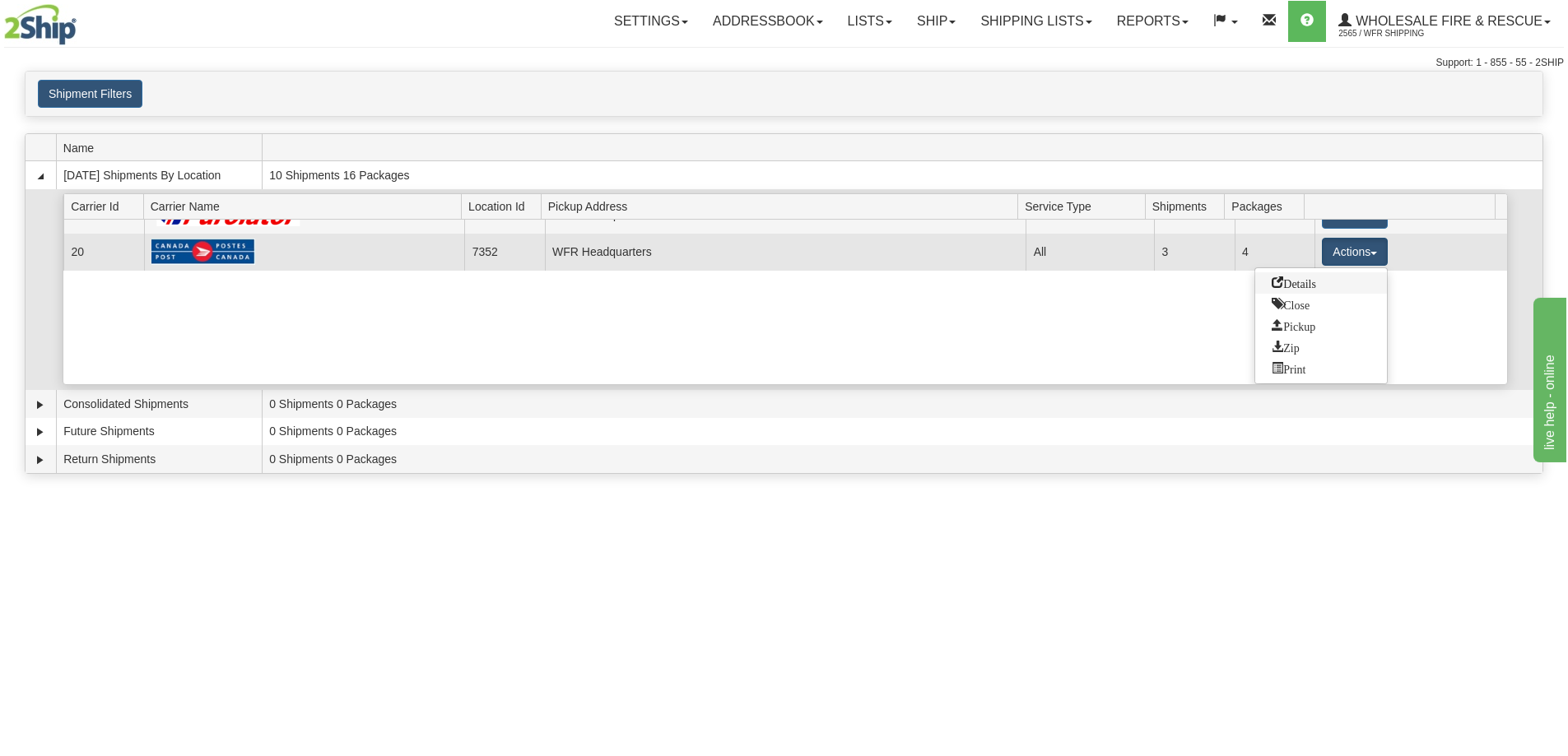
click at [1306, 281] on span "Details" at bounding box center [1293, 282] width 44 height 12
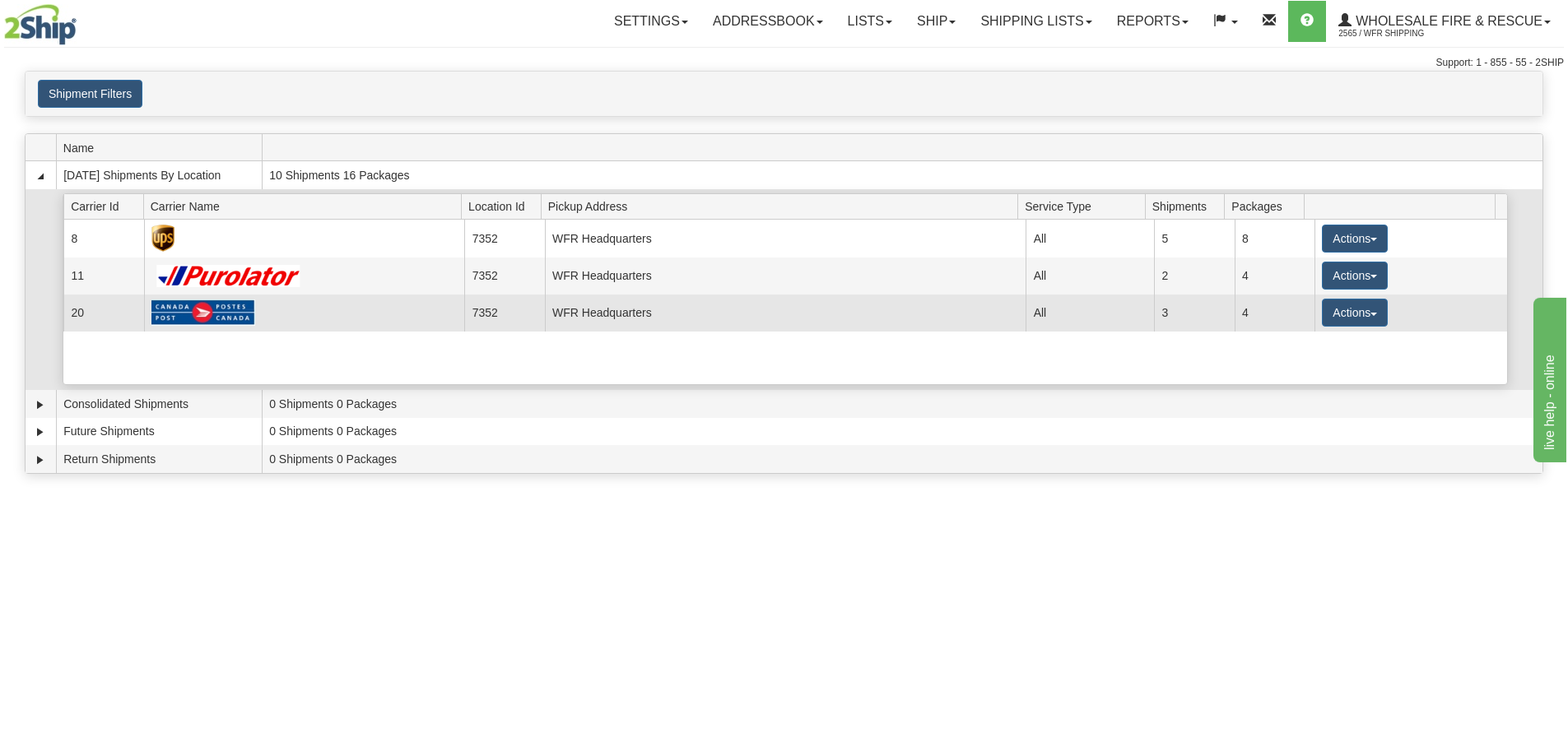
scroll to position [0, 0]
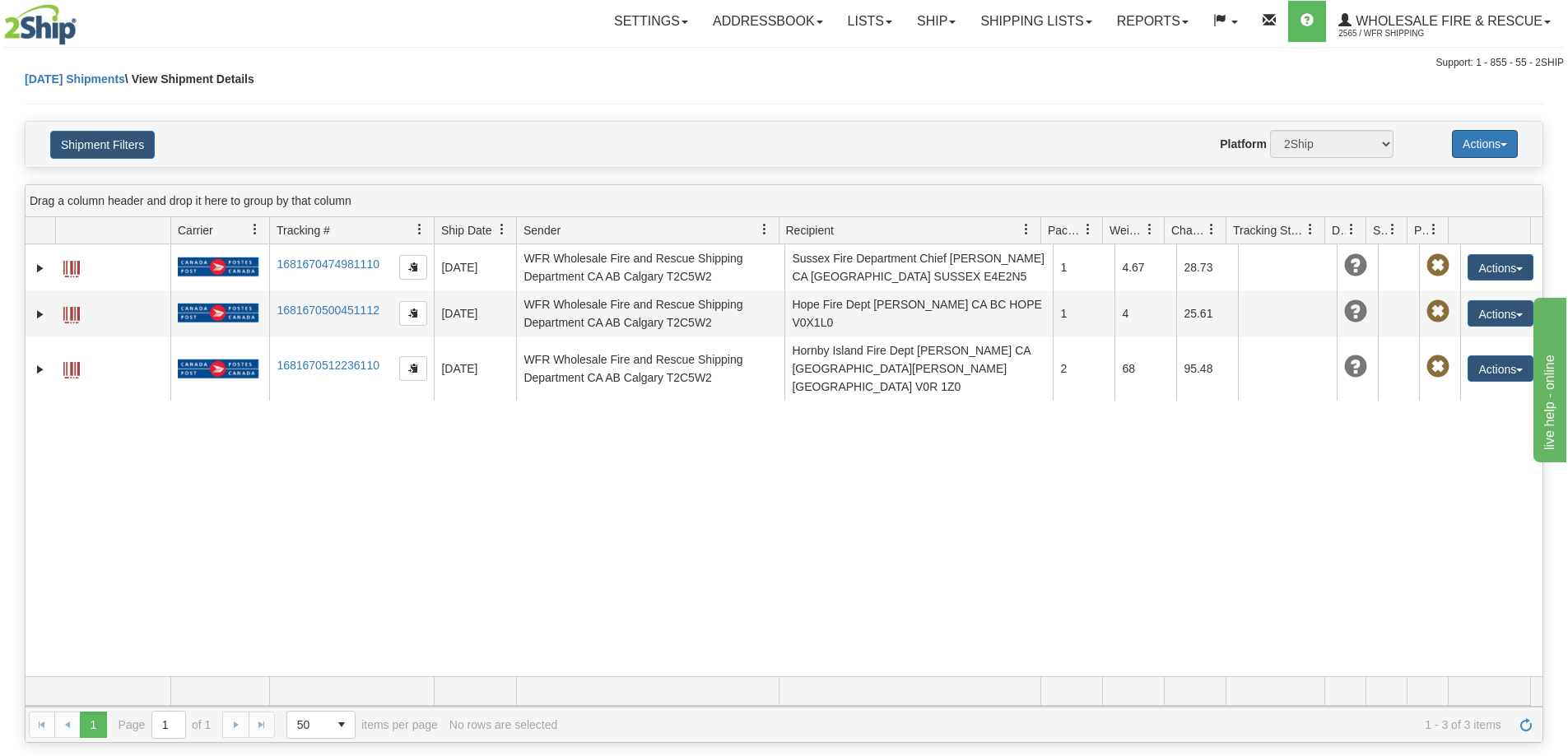
click at [1485, 145] on button "Actions" at bounding box center [1484, 143] width 66 height 28
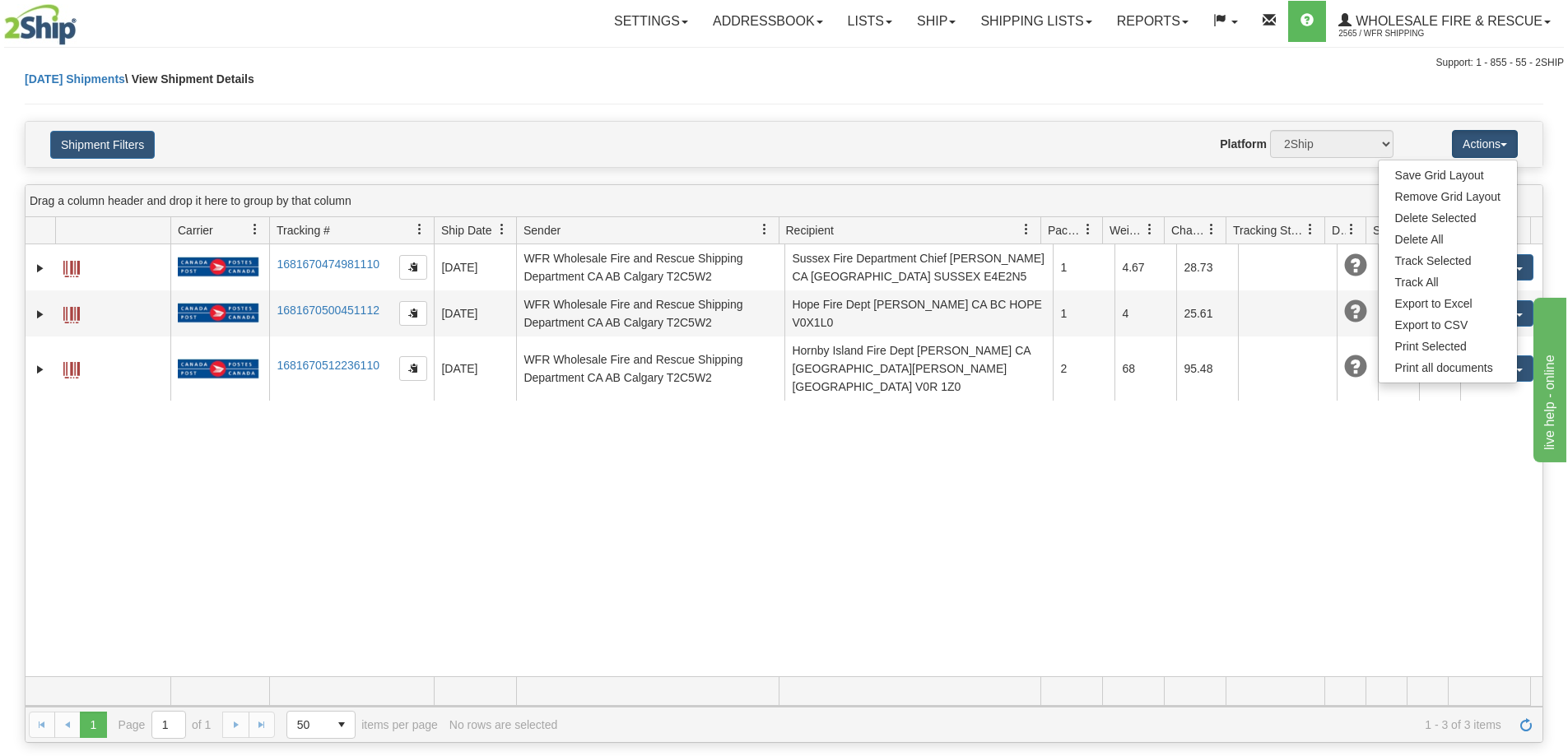
click at [1403, 122] on div "Shipment Filters Website Agent Nothing selected Client User Platform 2Ship Impo…" at bounding box center [784, 144] width 1517 height 45
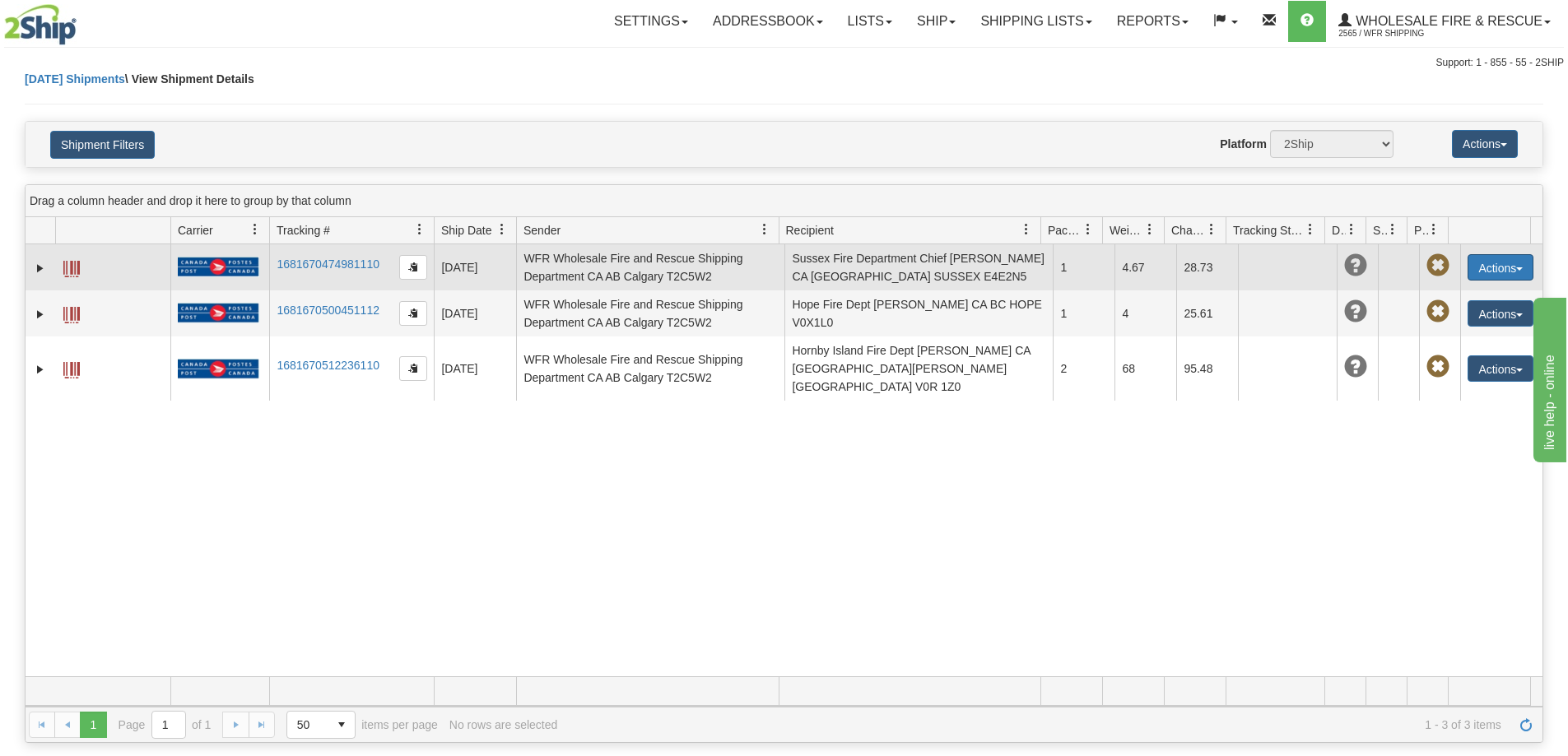
click at [1519, 272] on button "Actions" at bounding box center [1500, 267] width 66 height 27
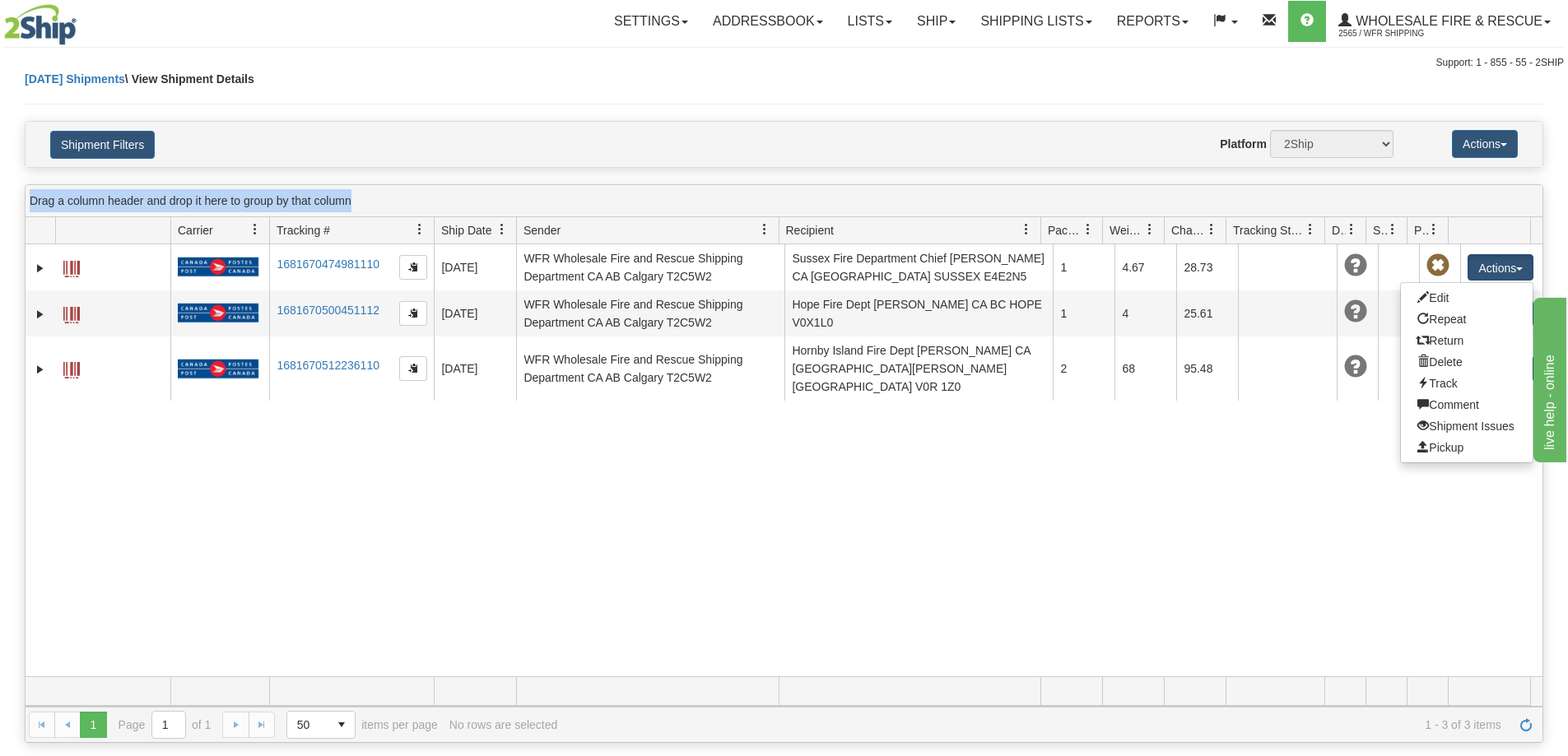
click at [1472, 167] on div "Please wait... × Confirm Delete Delete Cancel × Confirm Delete Yes No Cancel × …" at bounding box center [784, 406] width 1568 height 671
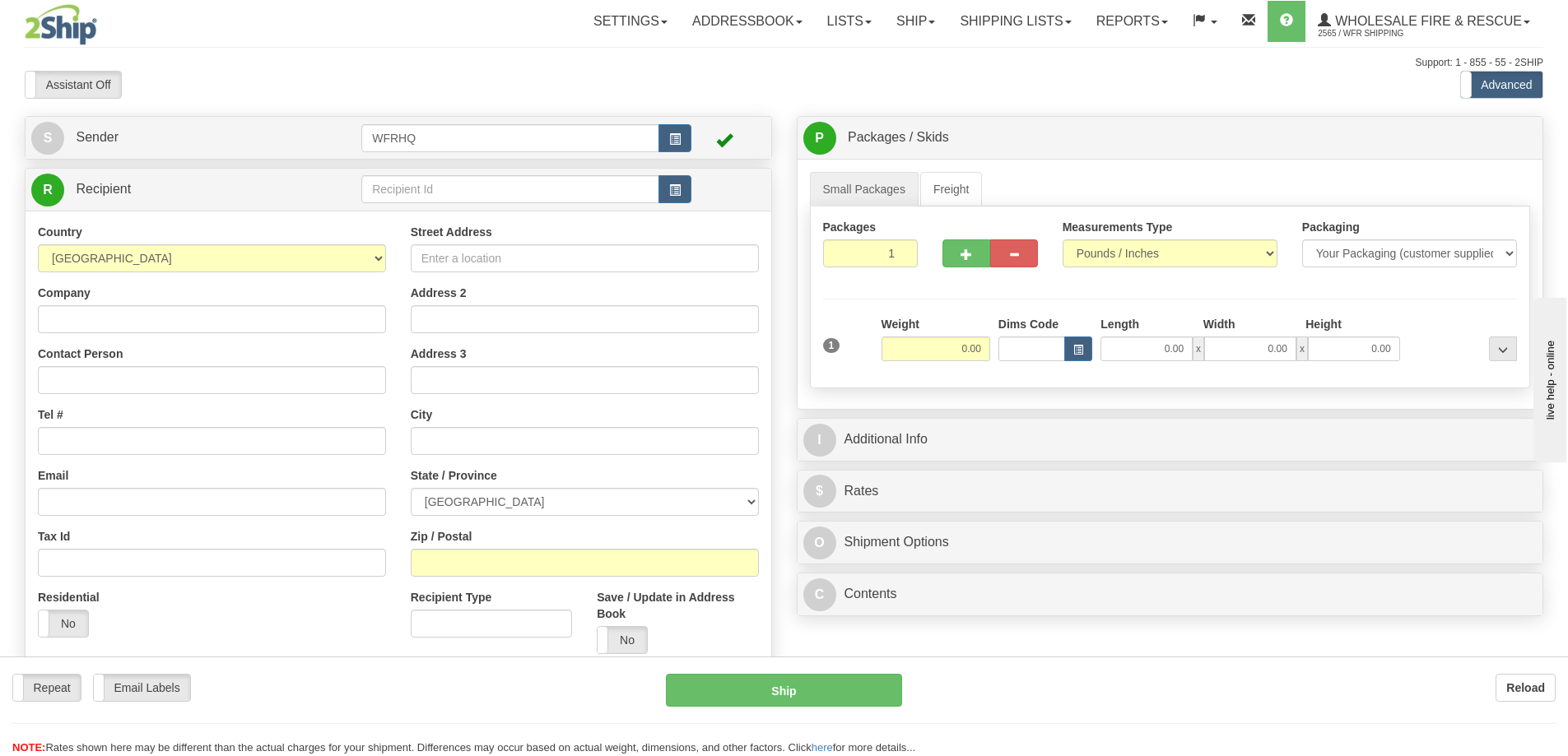
click at [455, 190] on div at bounding box center [784, 378] width 1568 height 756
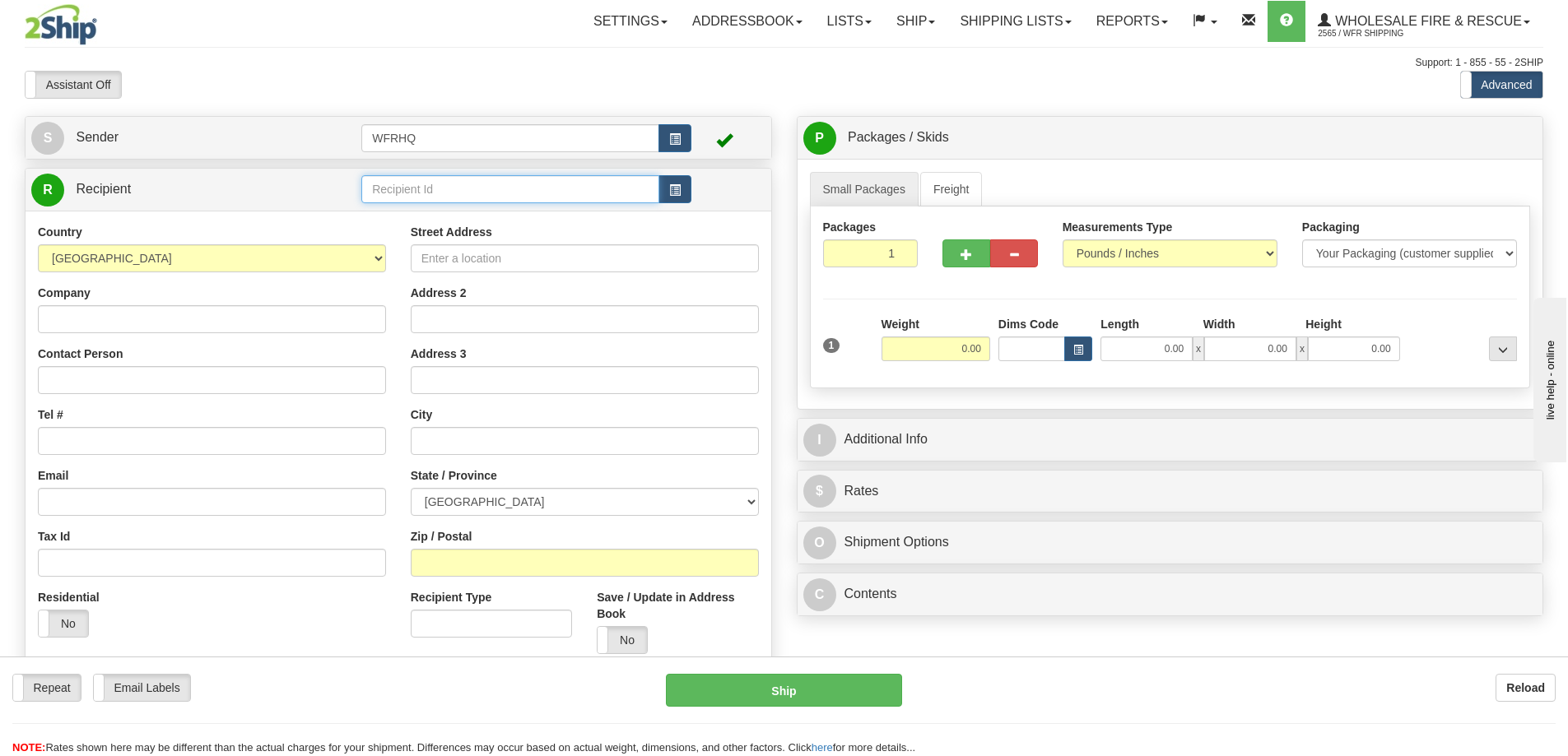
click at [455, 190] on input "text" at bounding box center [510, 189] width 298 height 28
click at [443, 193] on input "text" at bounding box center [510, 189] width 298 height 28
click at [397, 177] on input "text" at bounding box center [510, 189] width 298 height 28
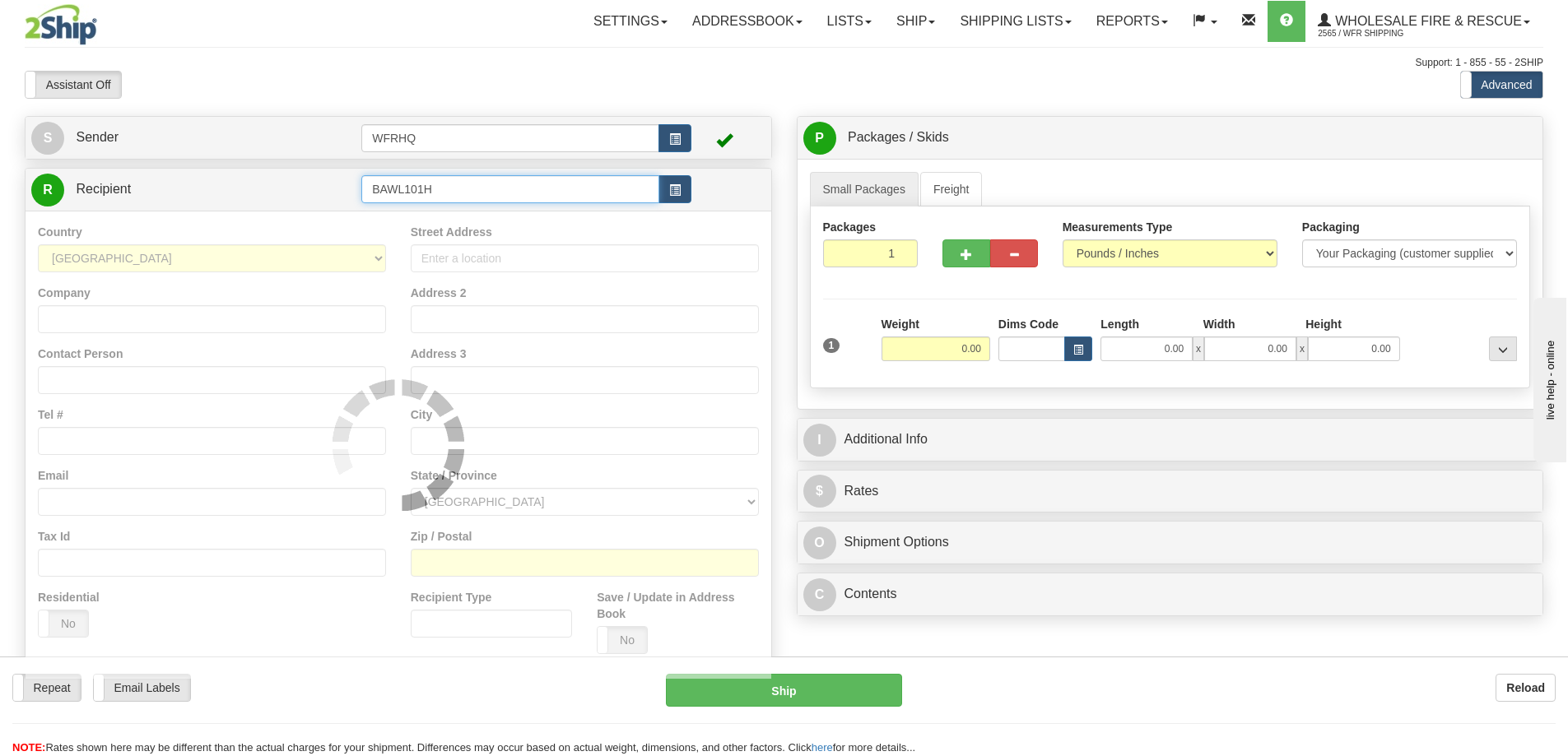
type input "BAWL101H"
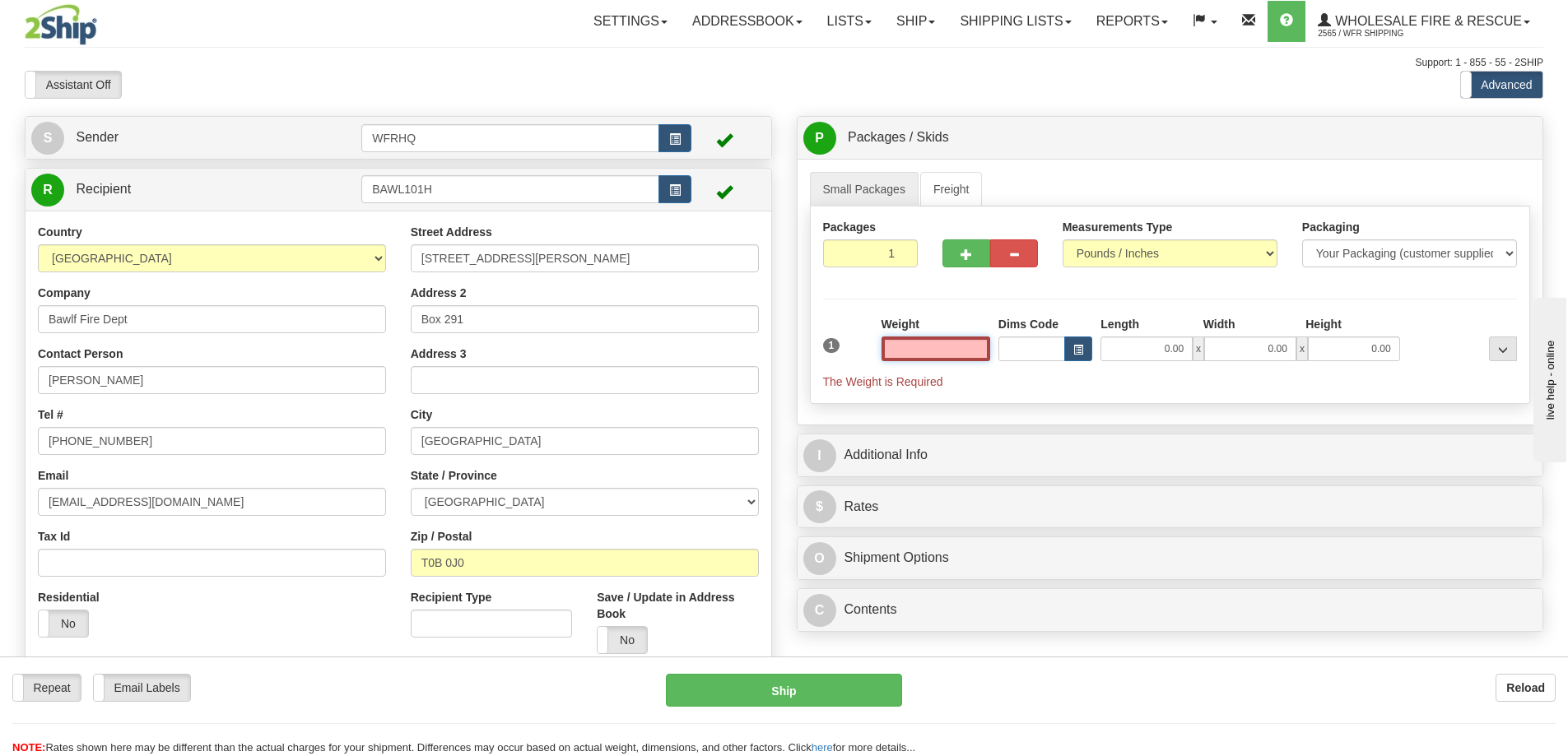
click at [960, 349] on input "text" at bounding box center [936, 348] width 108 height 25
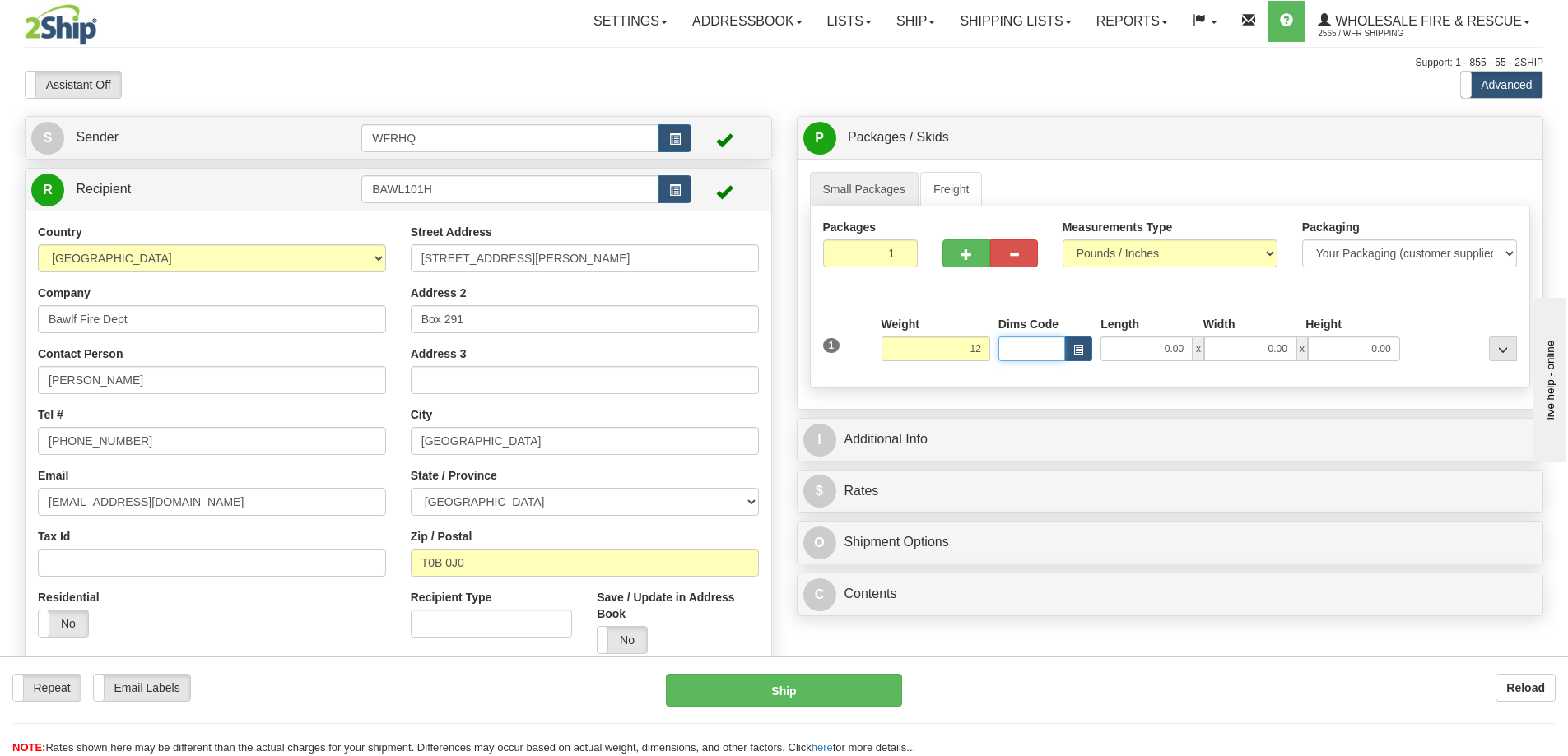
type input "12.00"
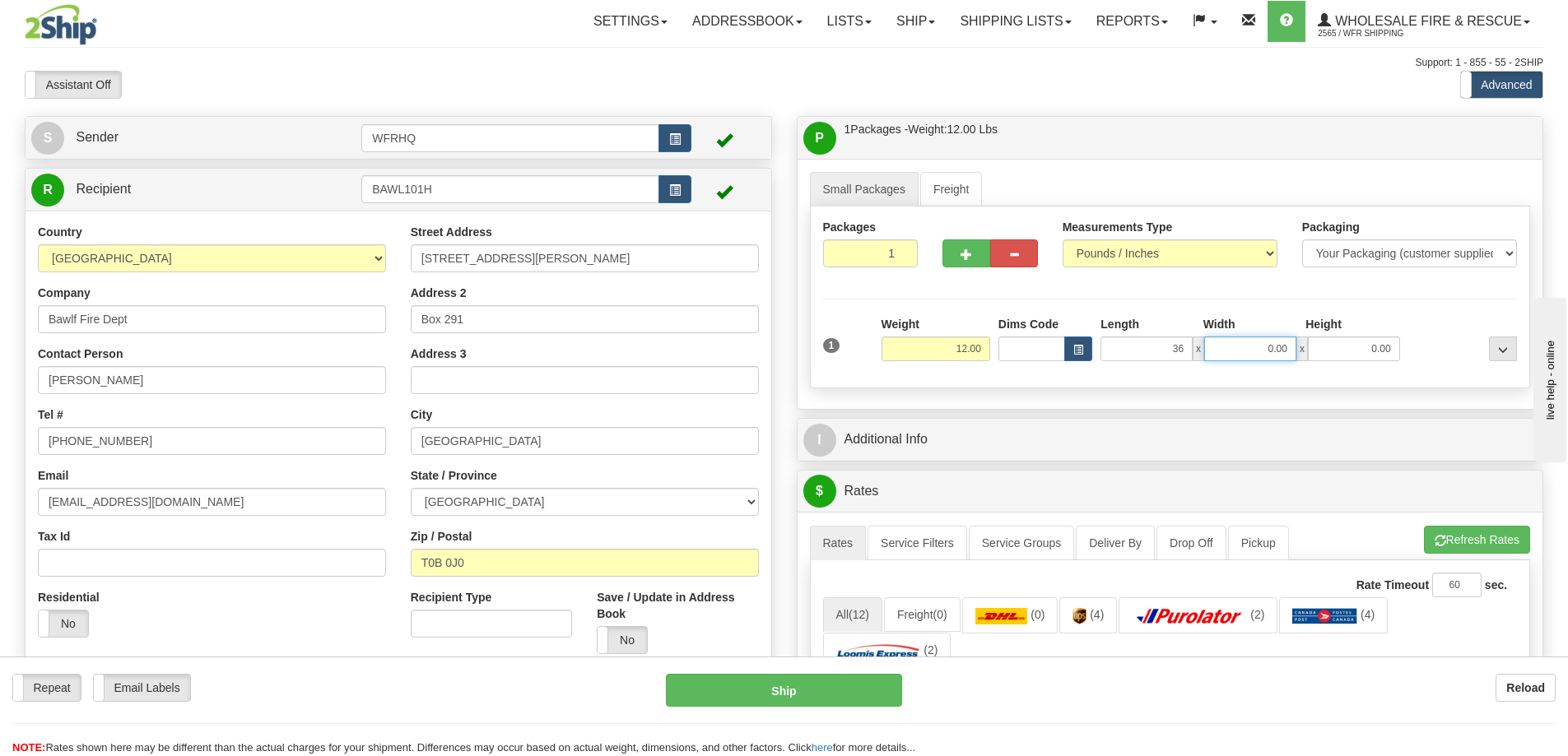
type input "36.00"
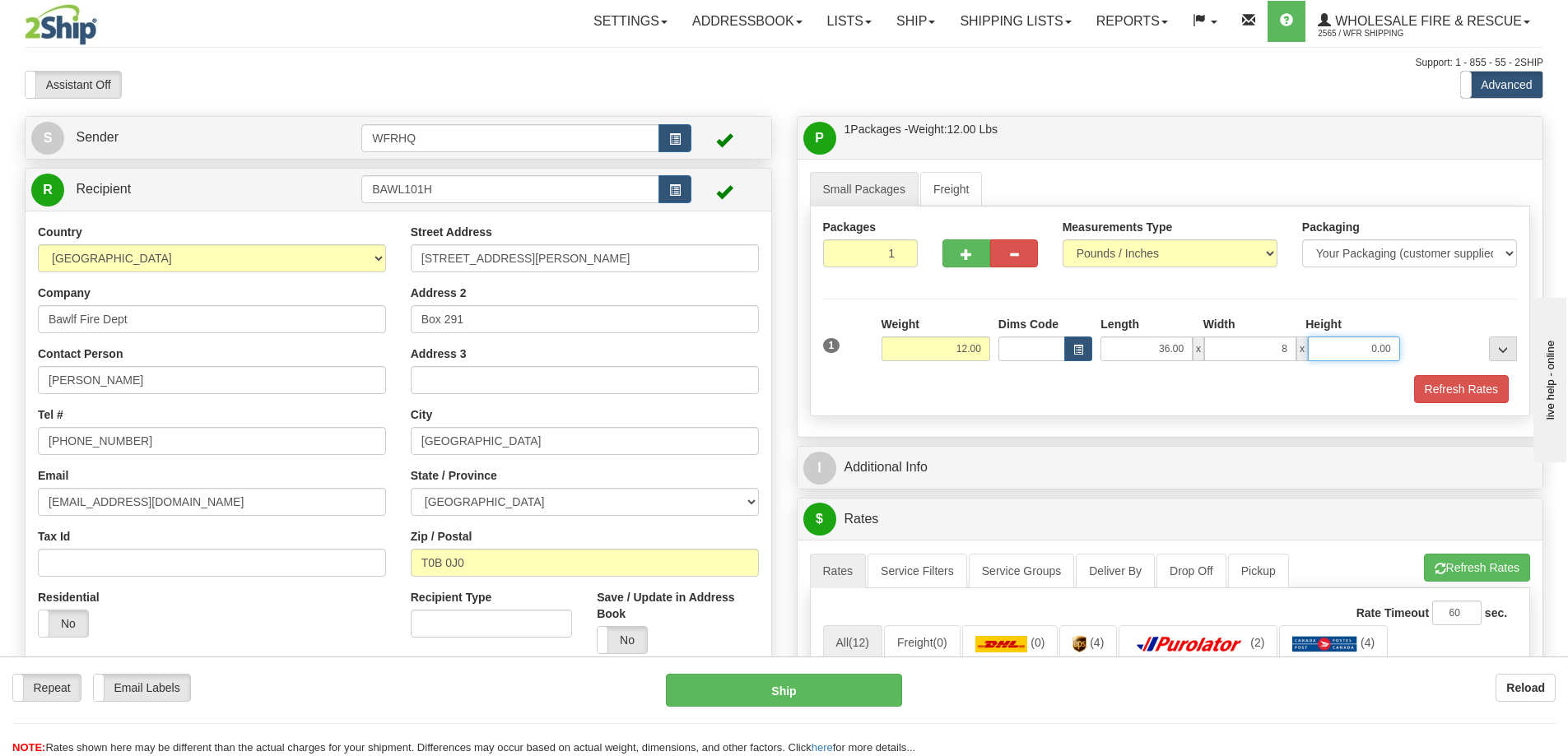
type input "8.00"
click at [974, 263] on button "button" at bounding box center [966, 254] width 48 height 28
radio input "true"
type input "2"
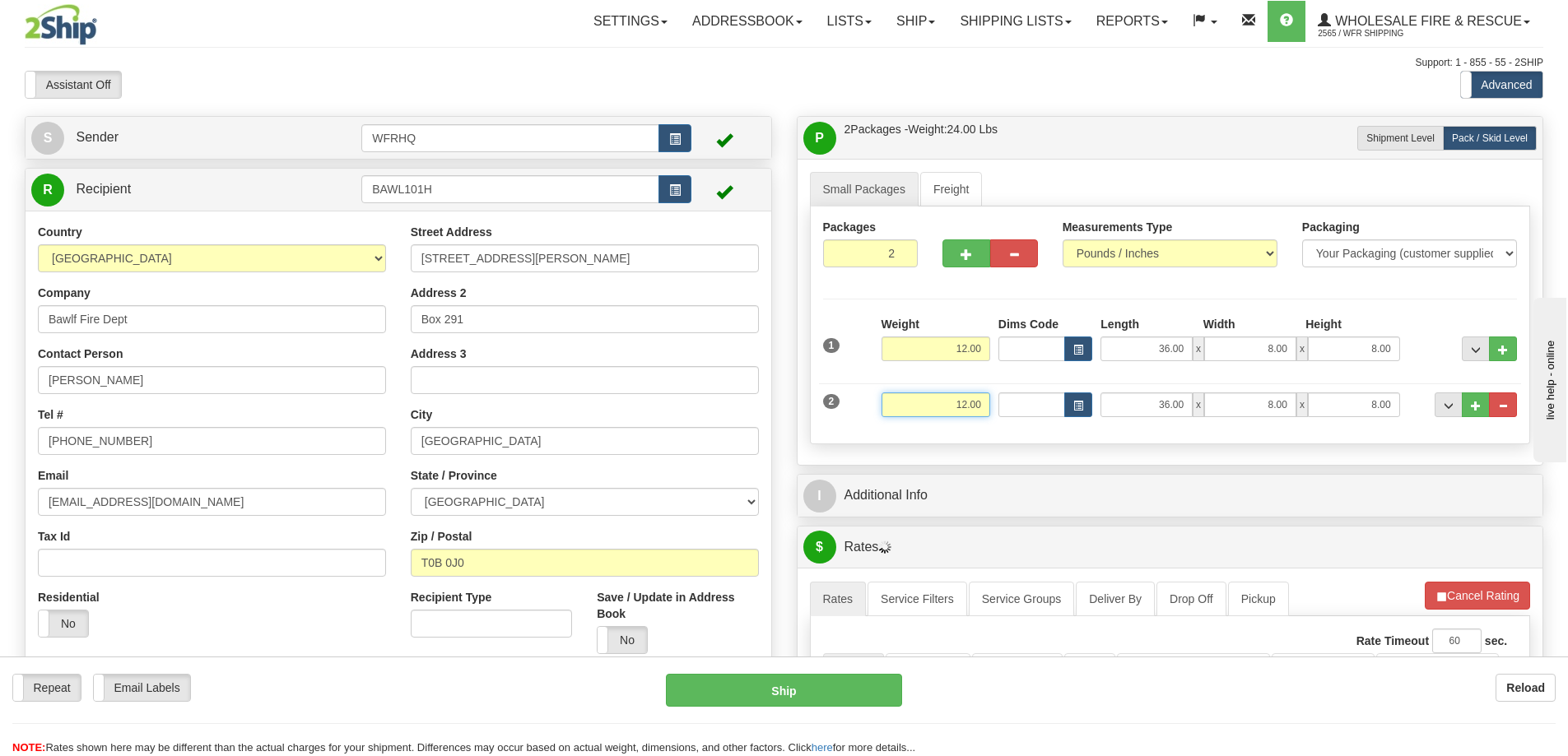
drag, startPoint x: 949, startPoint y: 401, endPoint x: 1116, endPoint y: 423, distance: 168.4
click at [1116, 423] on div "2 Weight 12.00 Dims Code Length Width Height" at bounding box center [1170, 402] width 703 height 55
type input "40.00"
type input "28.00"
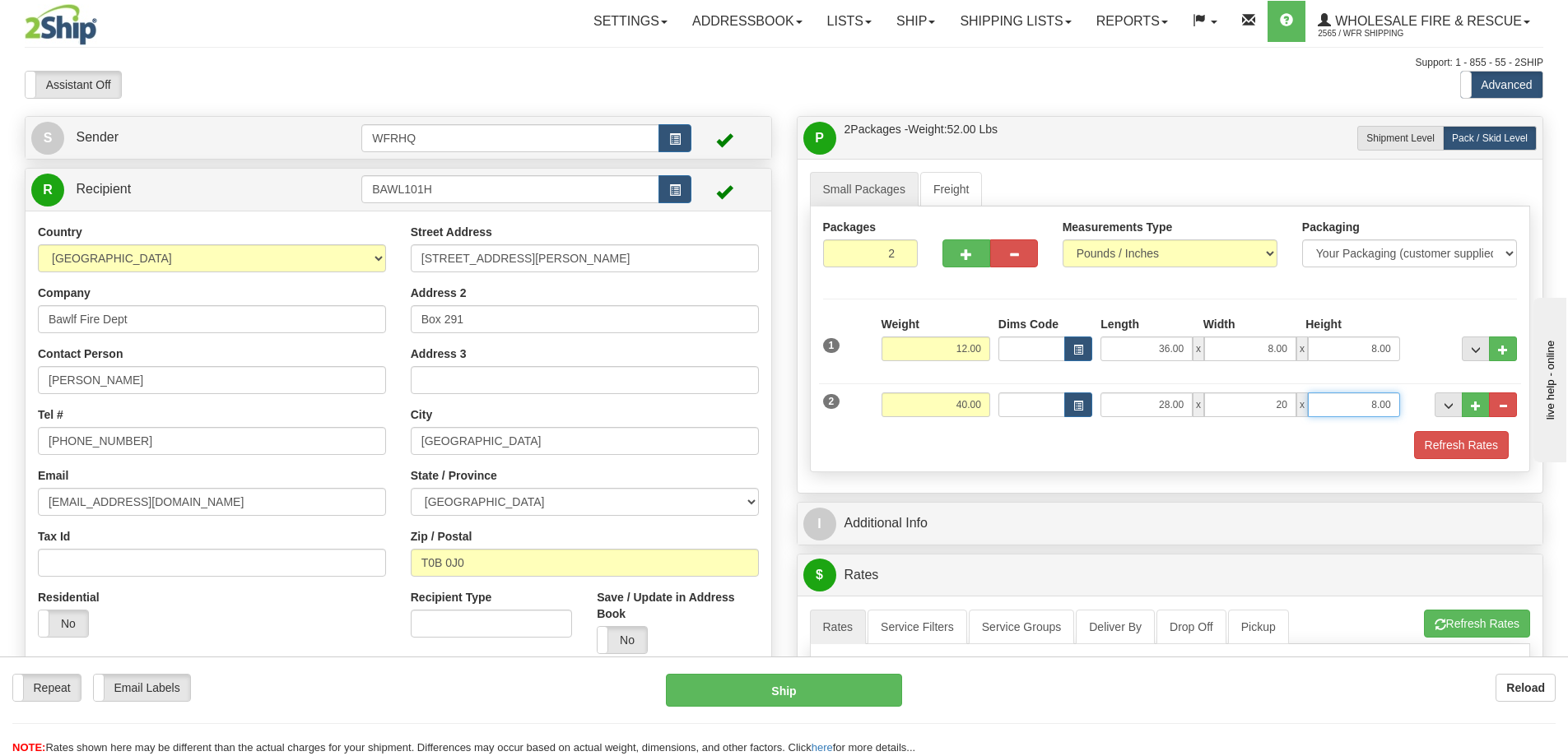
type input "20.00"
type input "6.00"
click at [963, 254] on span "button" at bounding box center [966, 254] width 12 height 11
type input "3"
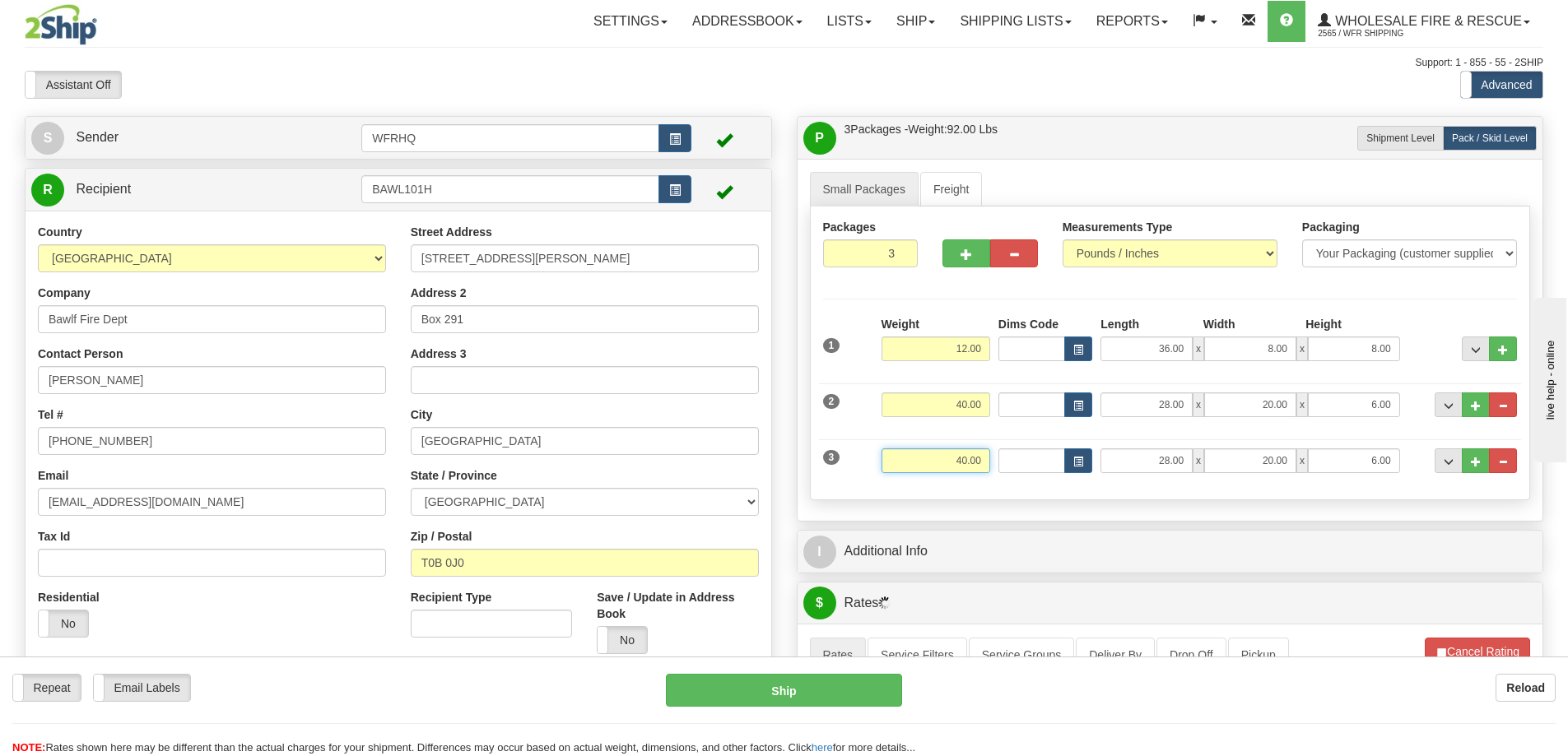
drag, startPoint x: 930, startPoint y: 467, endPoint x: 1131, endPoint y: 446, distance: 202.1
click at [1131, 446] on div "3 Weight 40.00 Dims Code Length Width Height" at bounding box center [1170, 458] width 703 height 55
type input "75.00"
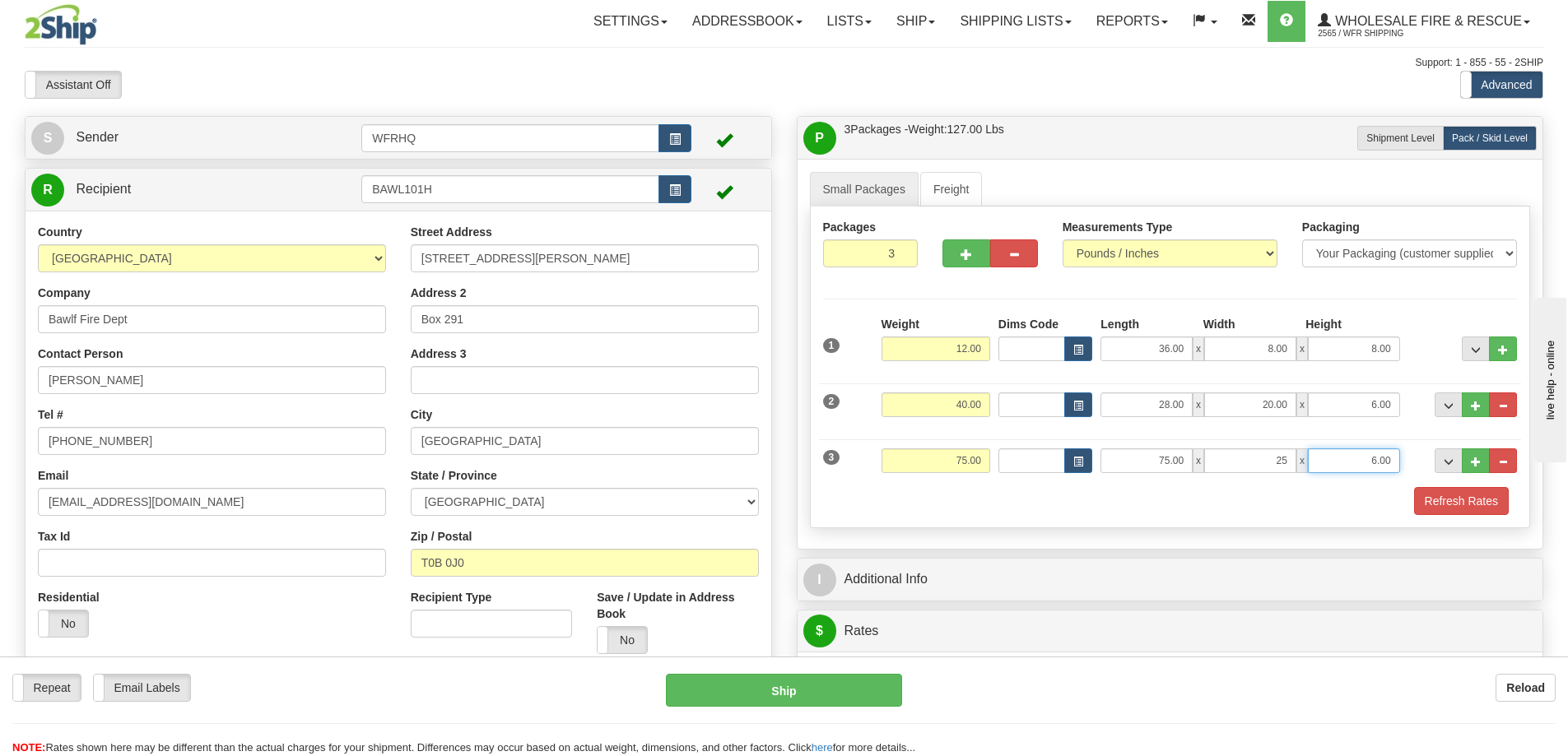
type input "25.00"
type input "2.00"
click at [1145, 504] on div "Refresh Rates" at bounding box center [1170, 501] width 703 height 28
click at [1433, 489] on button "Refresh Rates" at bounding box center [1460, 501] width 95 height 28
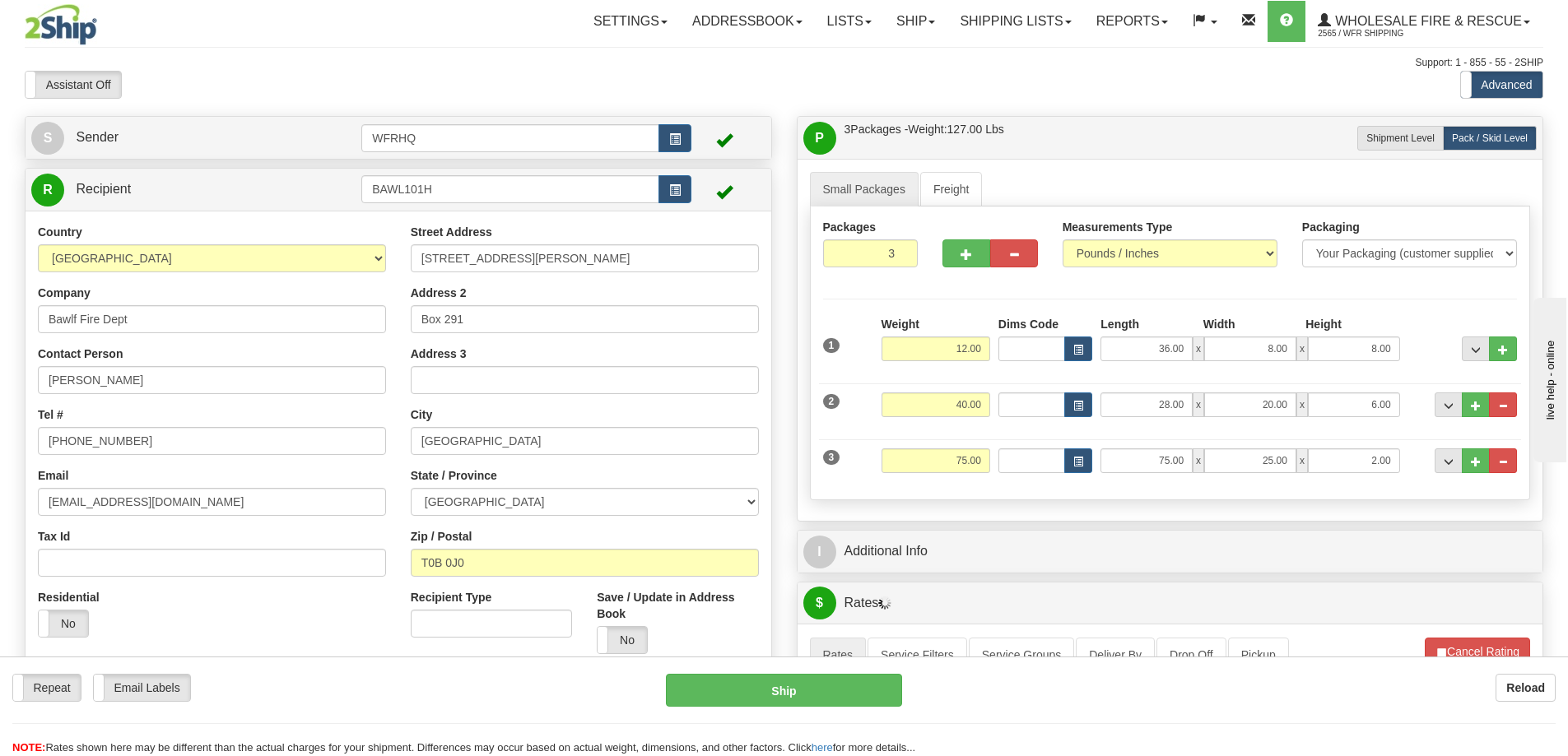
click at [1082, 528] on div "P Packages / Skids 3 Packages - Weight: 127.00 Lbs 1 Skids - Weight: 0.00 Lbs S…" at bounding box center [1170, 604] width 772 height 976
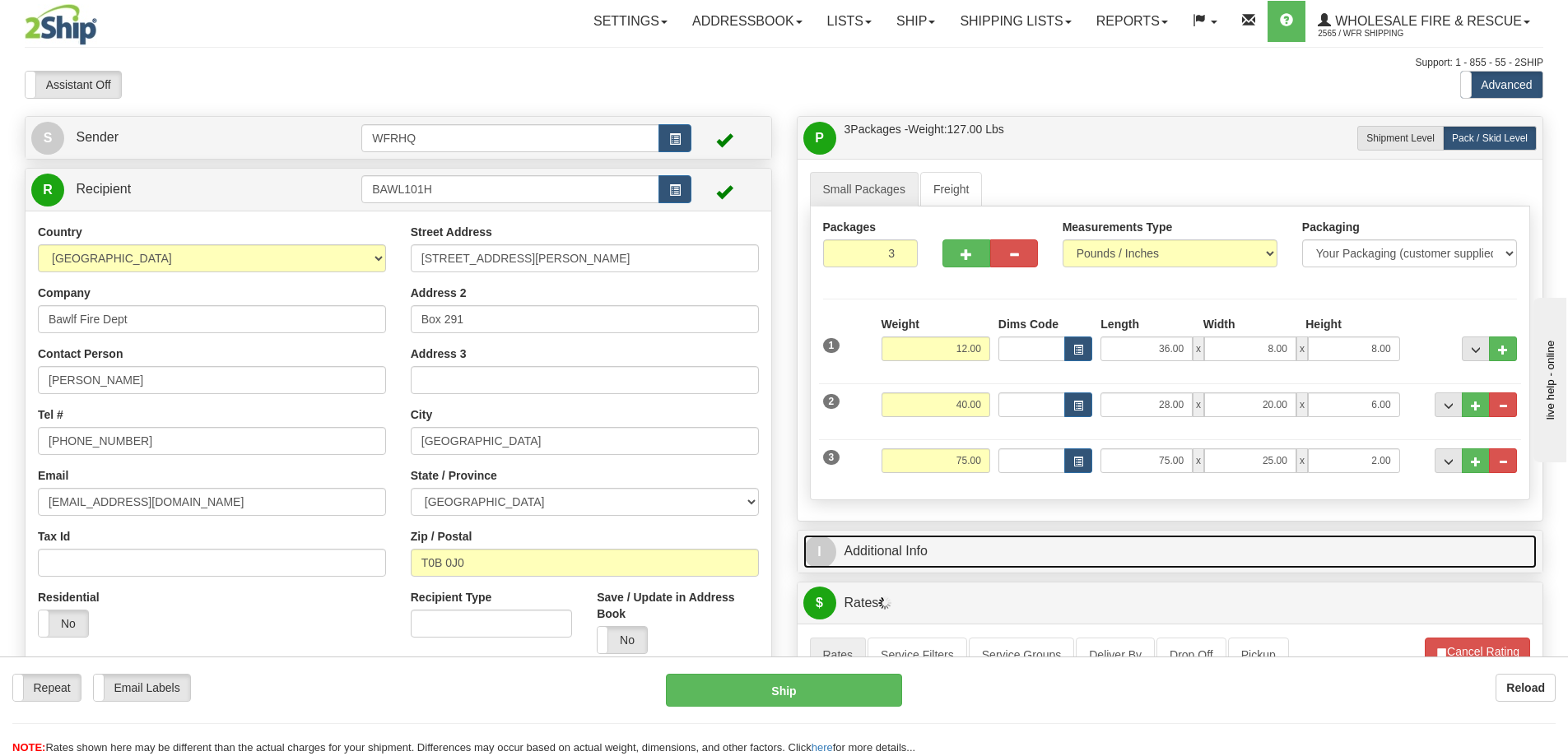
click at [1074, 541] on link "I Additional Info" at bounding box center [1170, 551] width 734 height 34
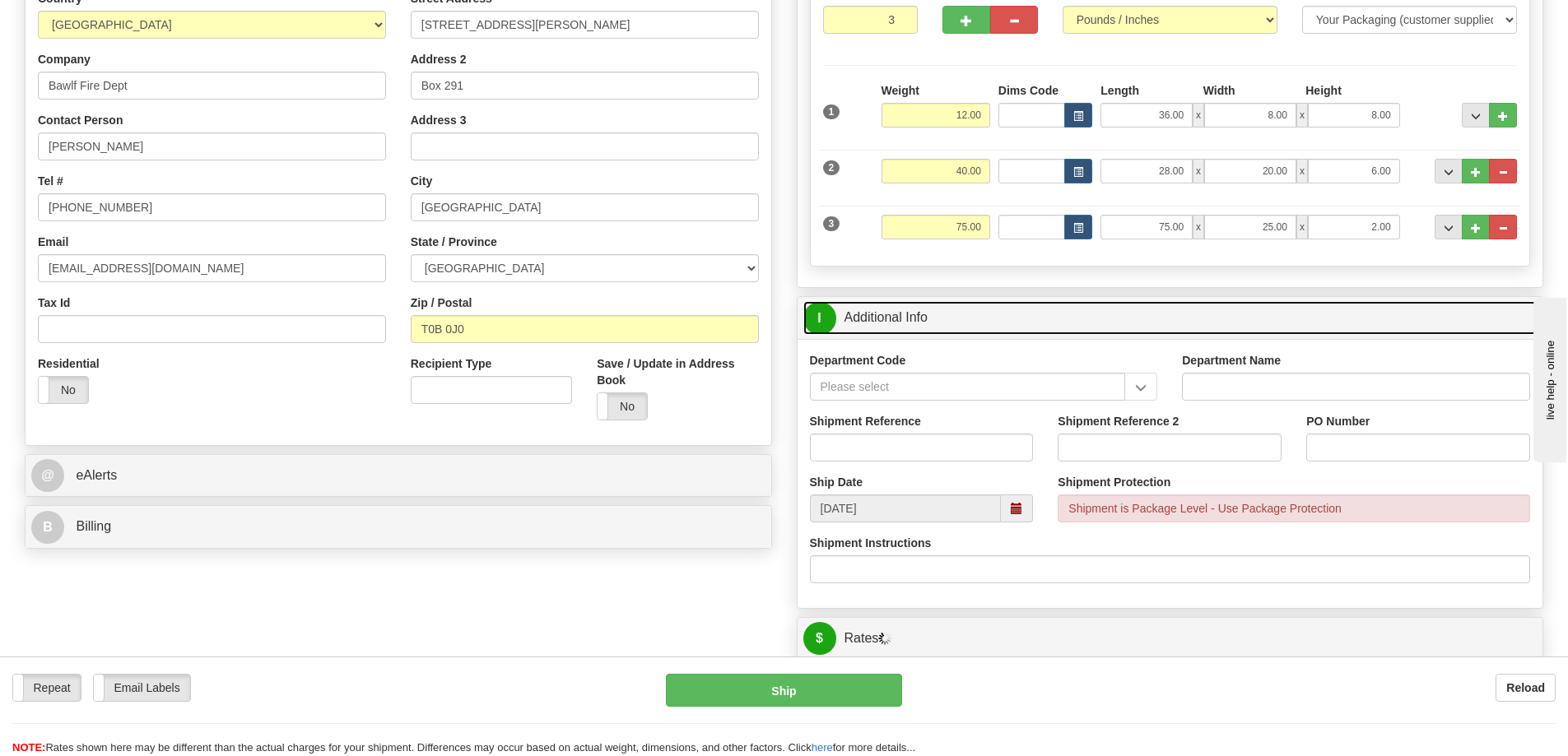
scroll to position [247, 0]
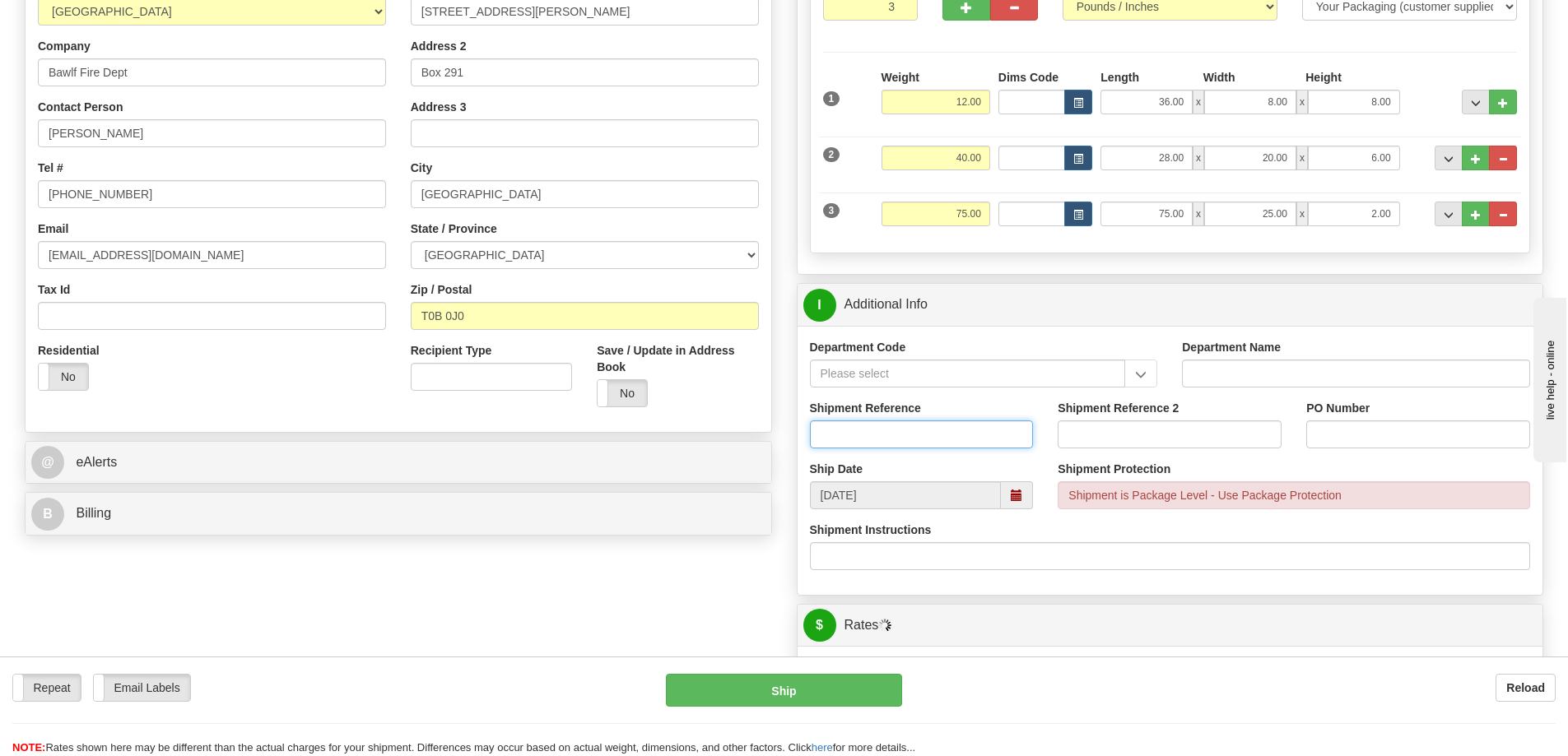
click at [844, 434] on input "Shipment Reference" at bounding box center [922, 434] width 224 height 28
type input "S44573-29628"
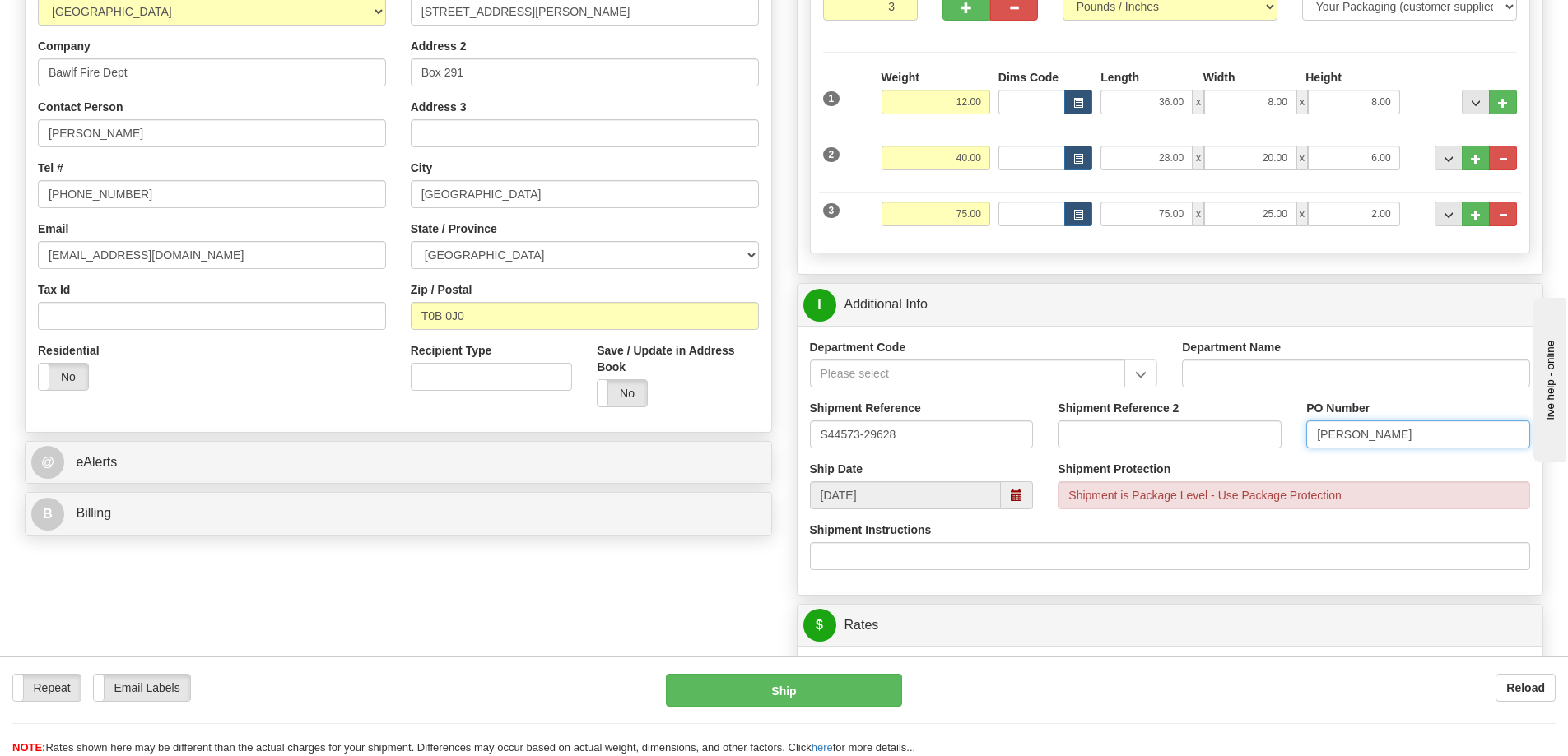
type input "Justin"
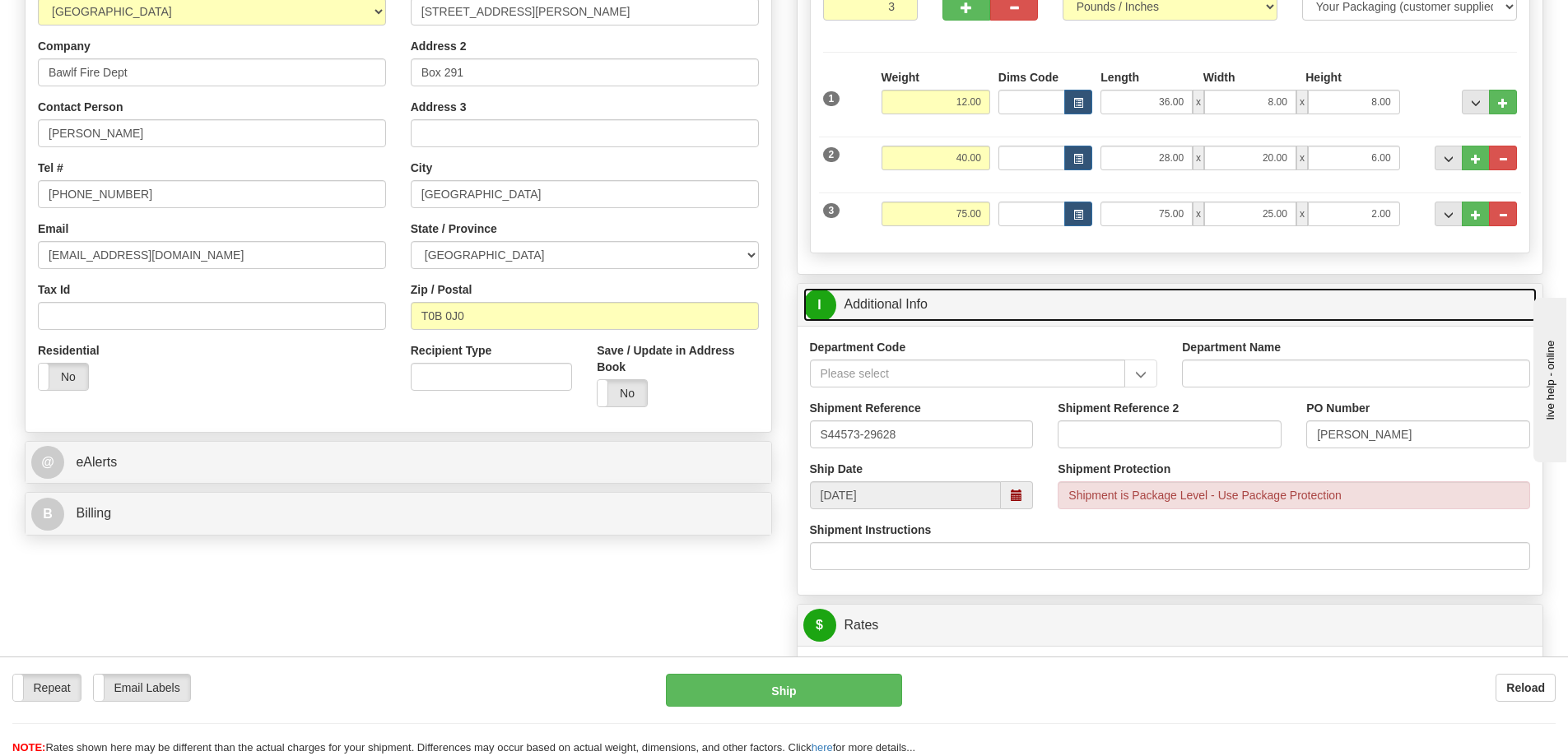
click at [960, 311] on link "I Additional Info" at bounding box center [1170, 304] width 734 height 34
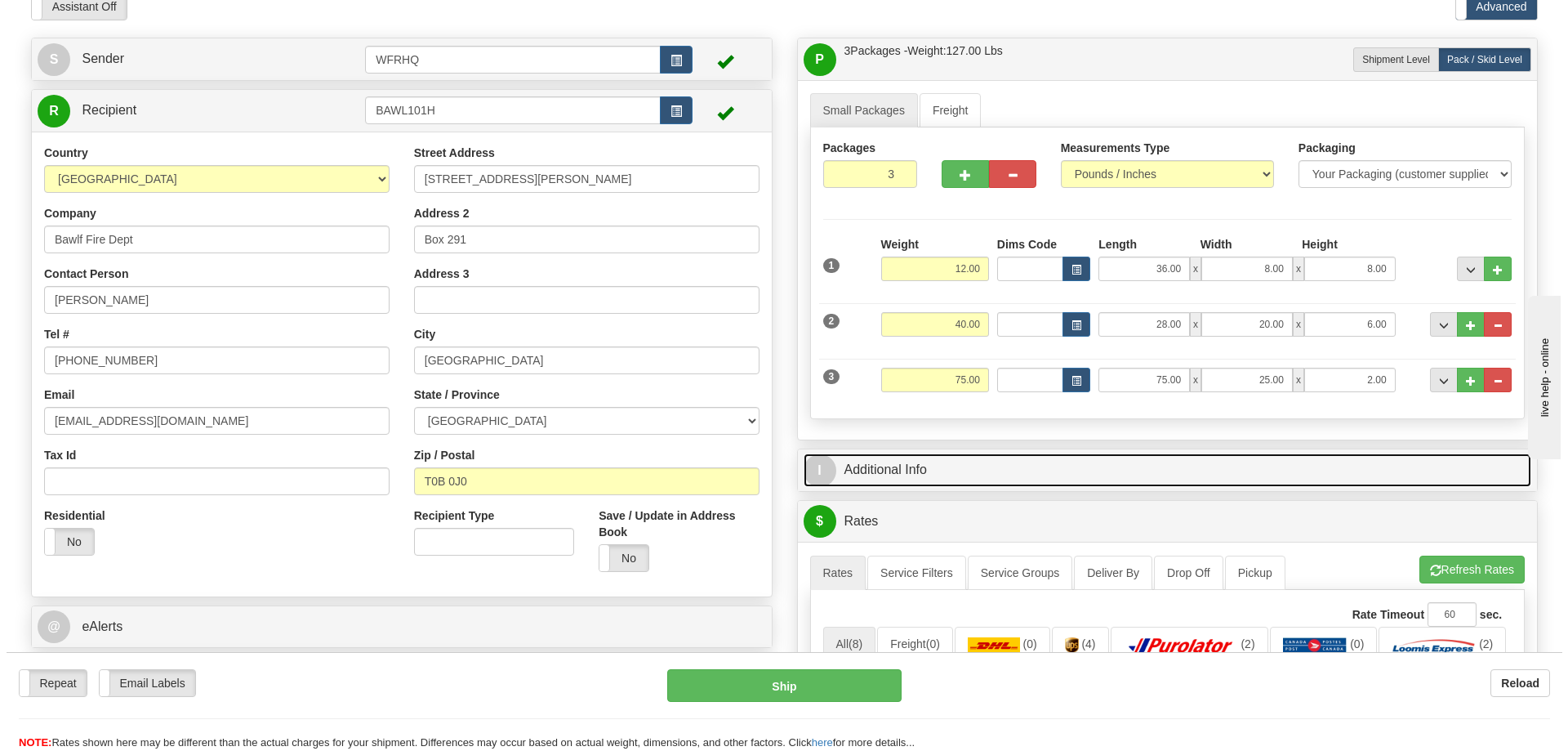
scroll to position [0, 0]
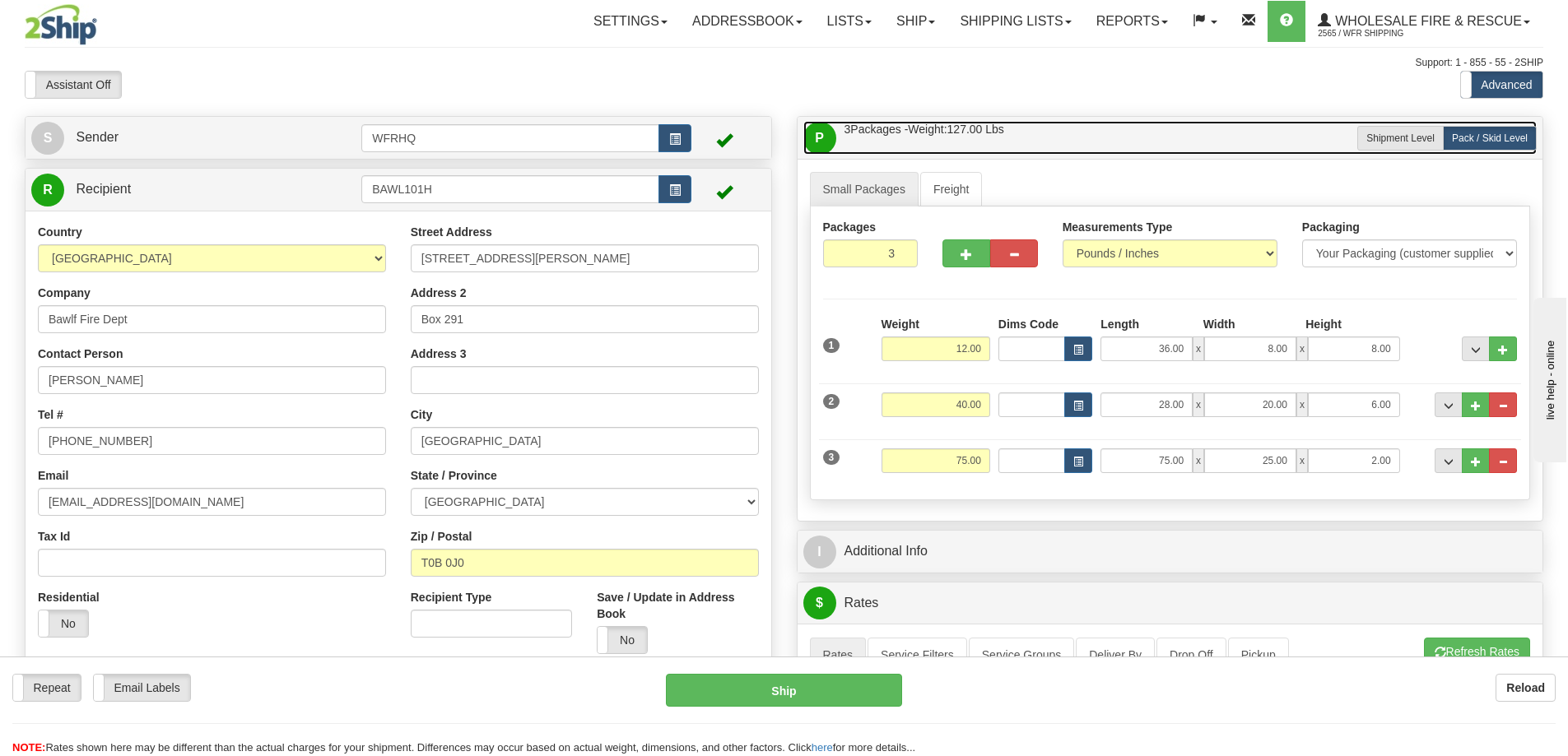
click at [1040, 134] on link "P Packages / Skids 3 Packages - Weight: 127.00 Lbs 1 Skids - Weight: 0.00 Lbs" at bounding box center [1170, 138] width 734 height 34
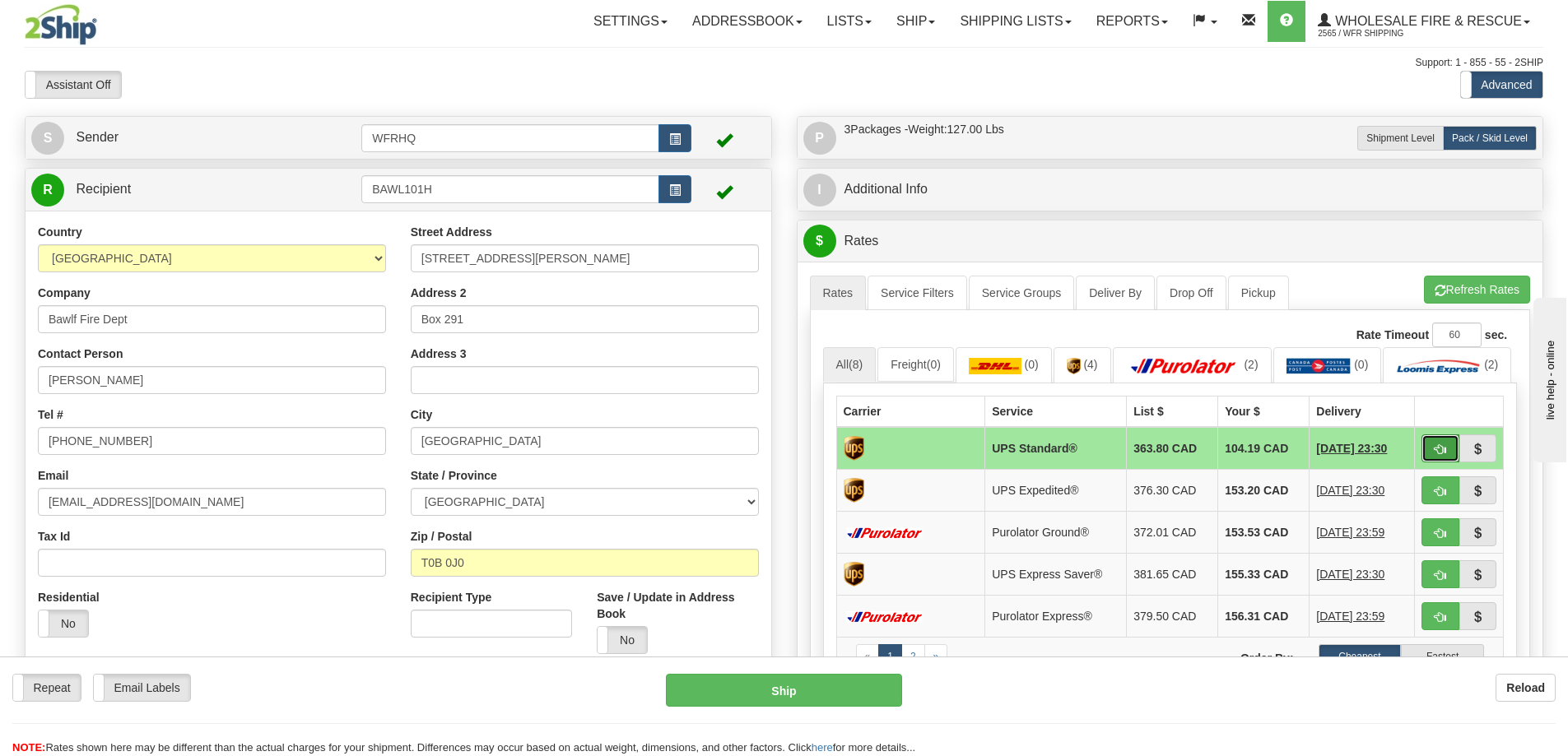
click at [1440, 462] on button "button" at bounding box center [1439, 448] width 38 height 28
type input "11"
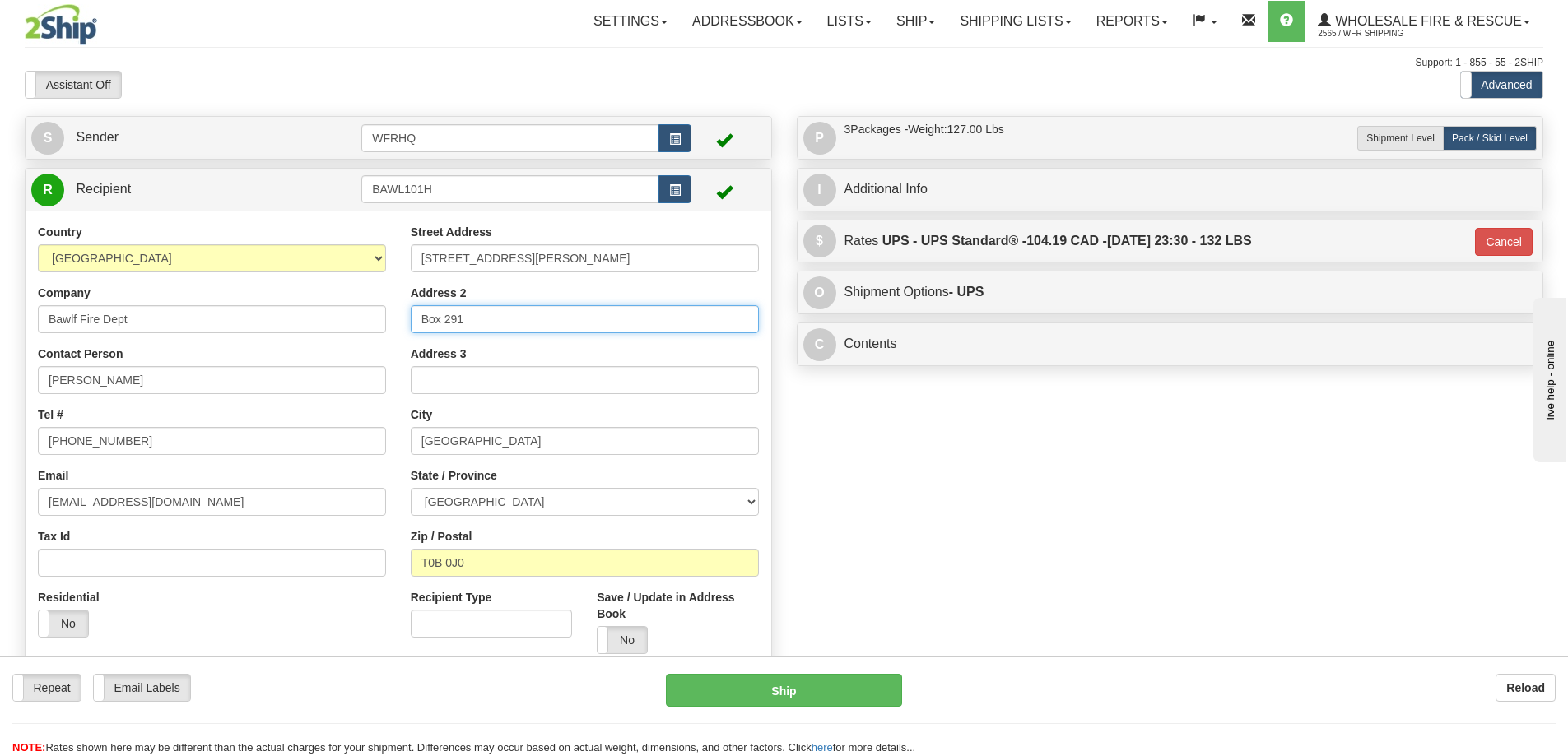
drag, startPoint x: 459, startPoint y: 315, endPoint x: -220, endPoint y: 315, distance: 679.0
click at [0, 315] on html "Training Course Close Toggle navigation Settings Shipping Preferences New Sende…" at bounding box center [784, 378] width 1568 height 756
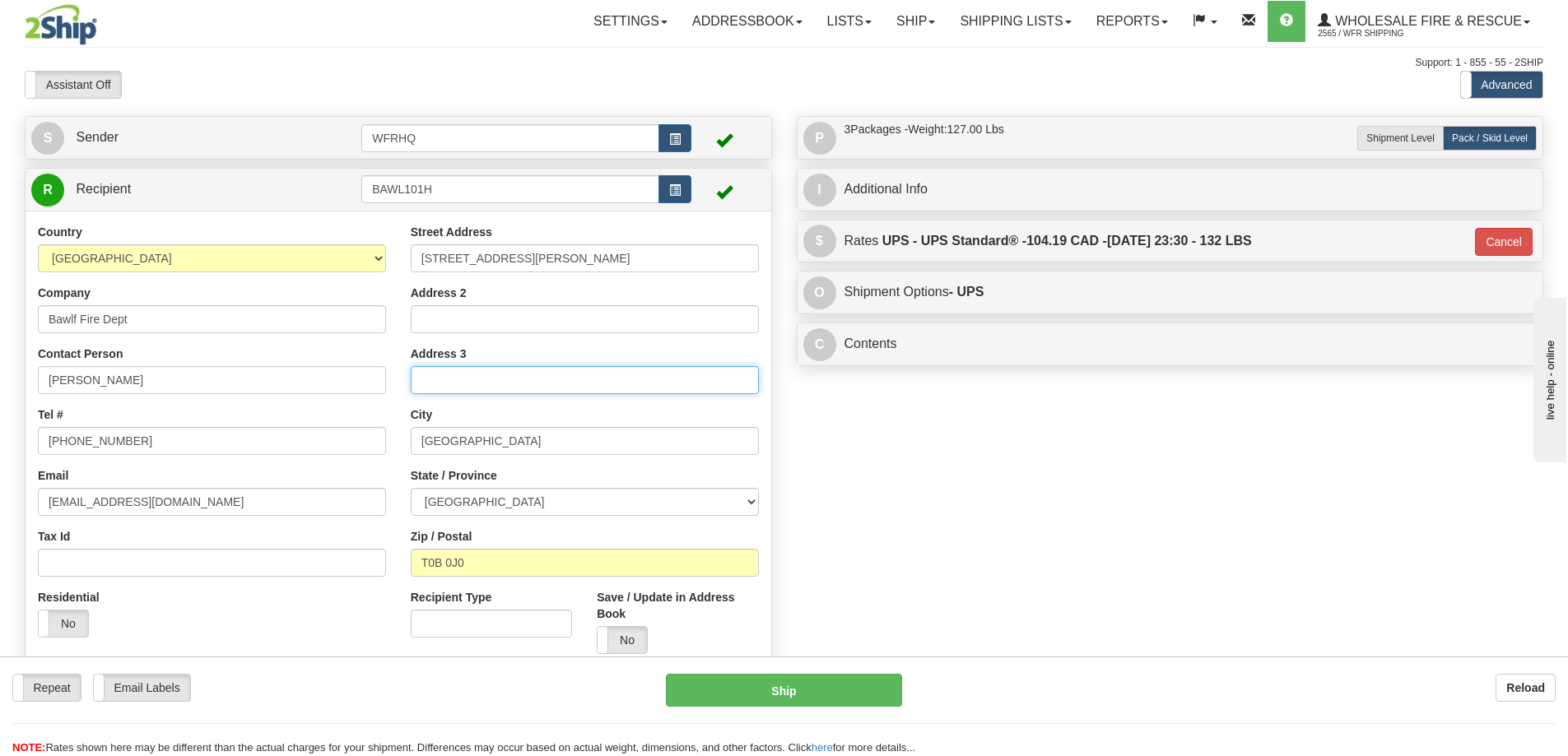
click at [554, 384] on input "Address 3" at bounding box center [585, 379] width 348 height 28
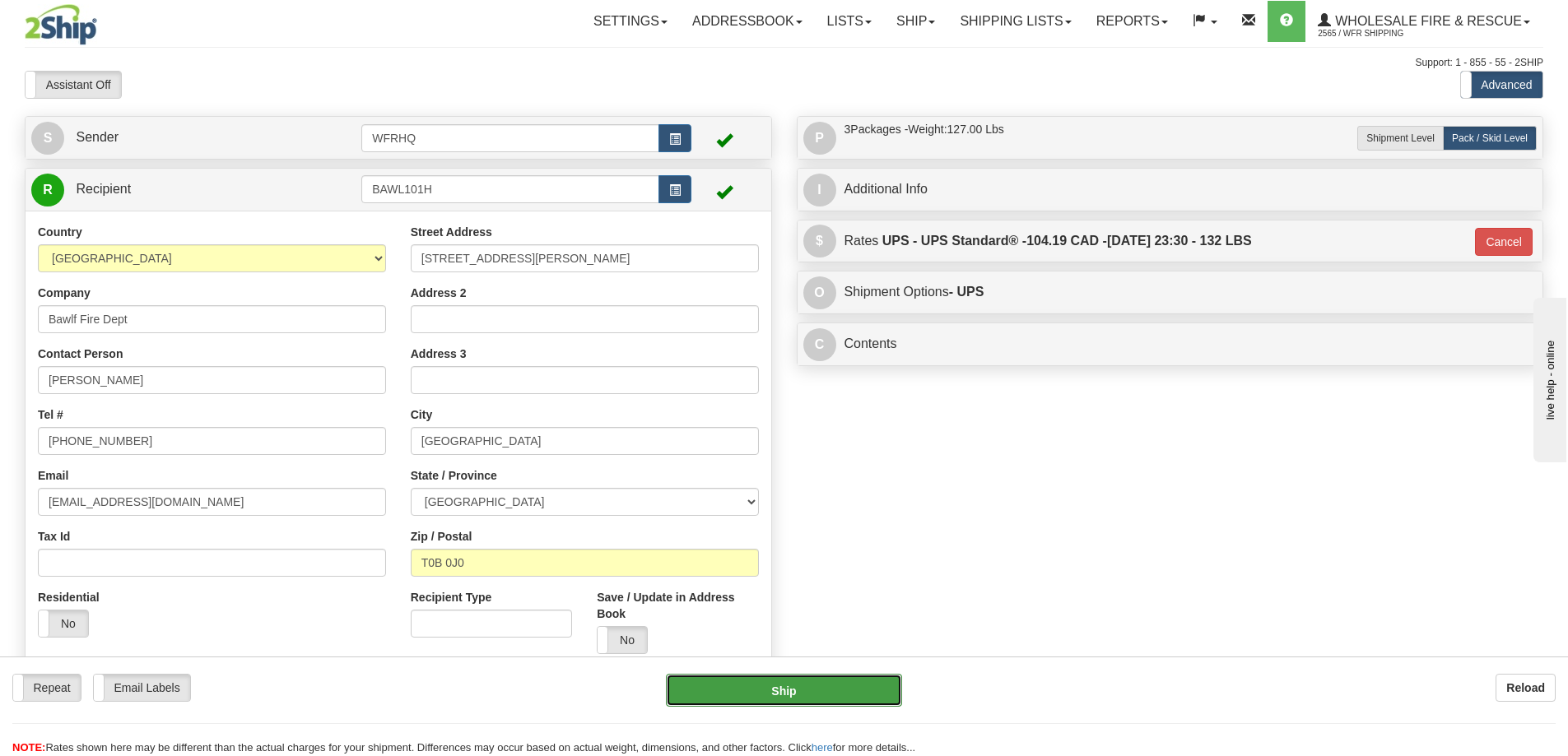
click at [873, 680] on button "Ship" at bounding box center [783, 690] width 236 height 33
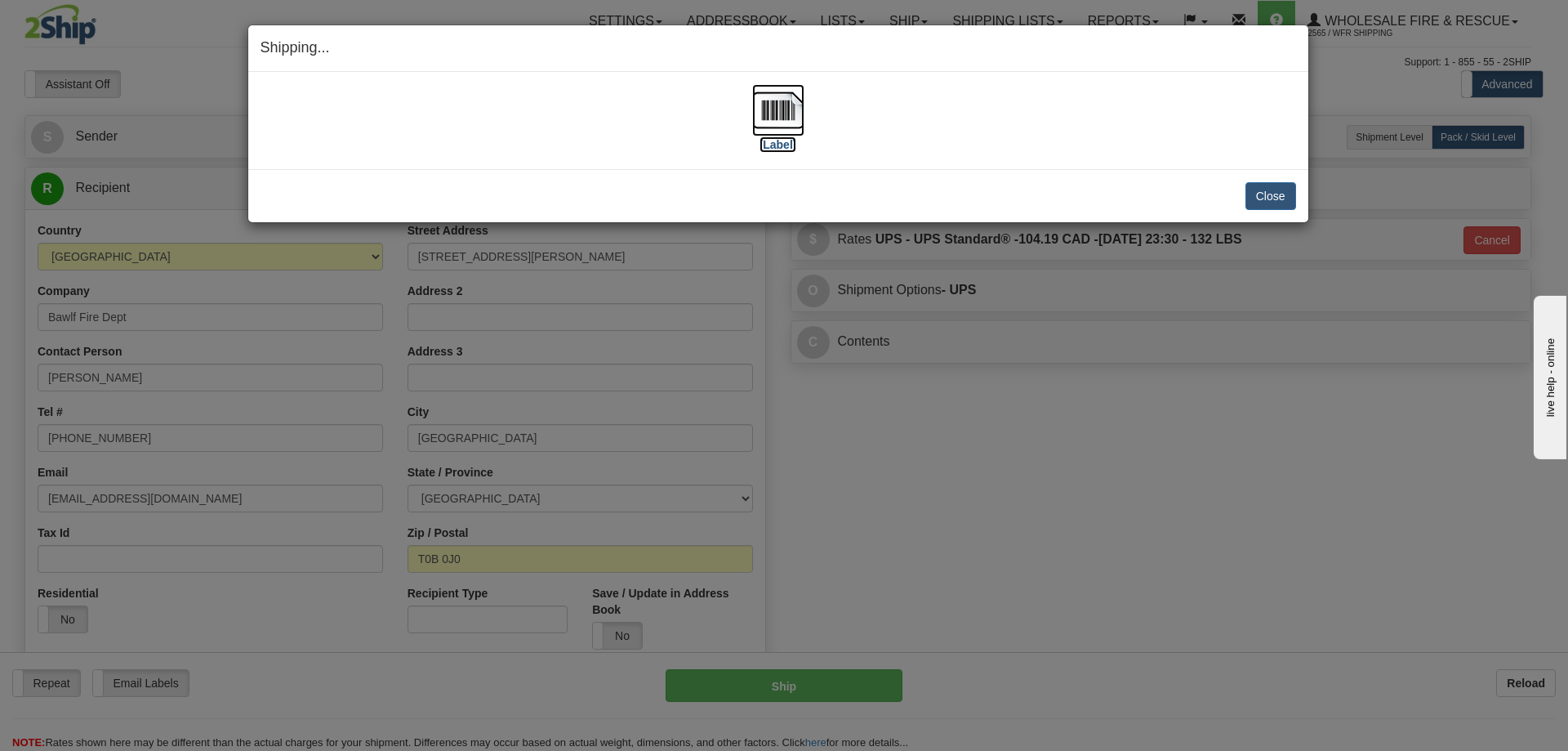
click at [790, 115] on img at bounding box center [778, 110] width 52 height 52
click at [1274, 200] on button "Close" at bounding box center [1271, 196] width 51 height 27
